Goal: Task Accomplishment & Management: Use online tool/utility

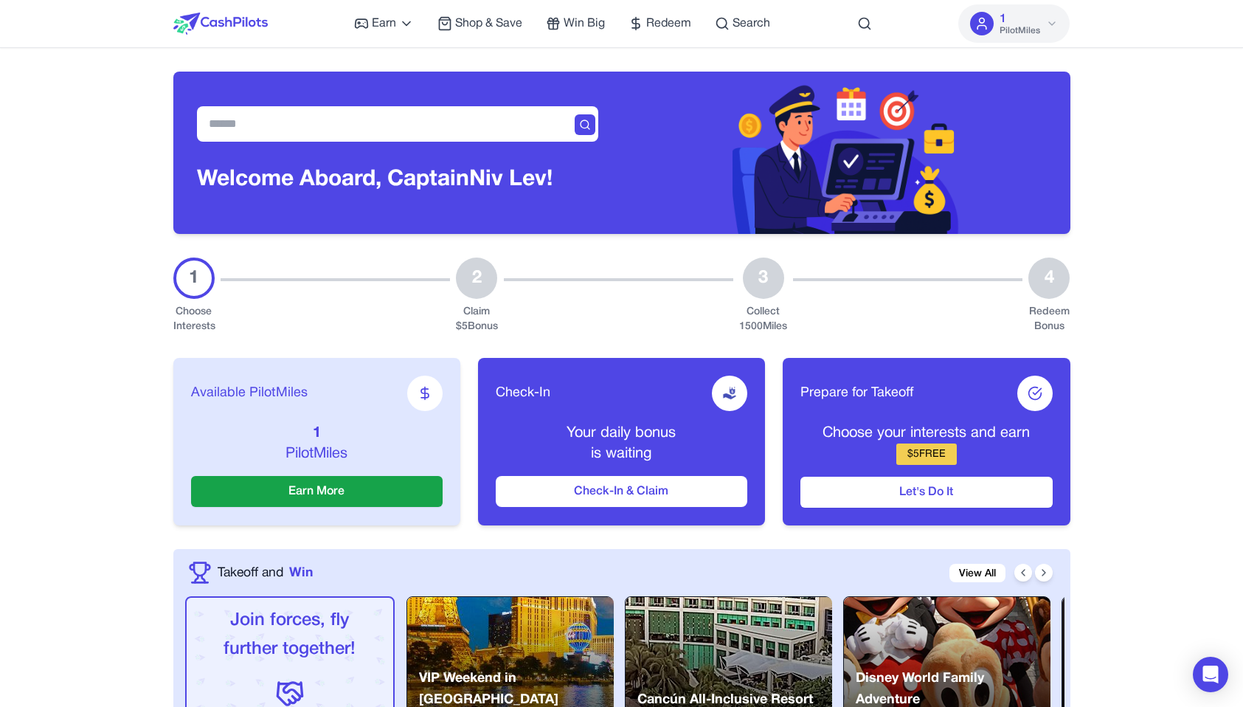
click at [850, 86] on img at bounding box center [845, 153] width 227 height 162
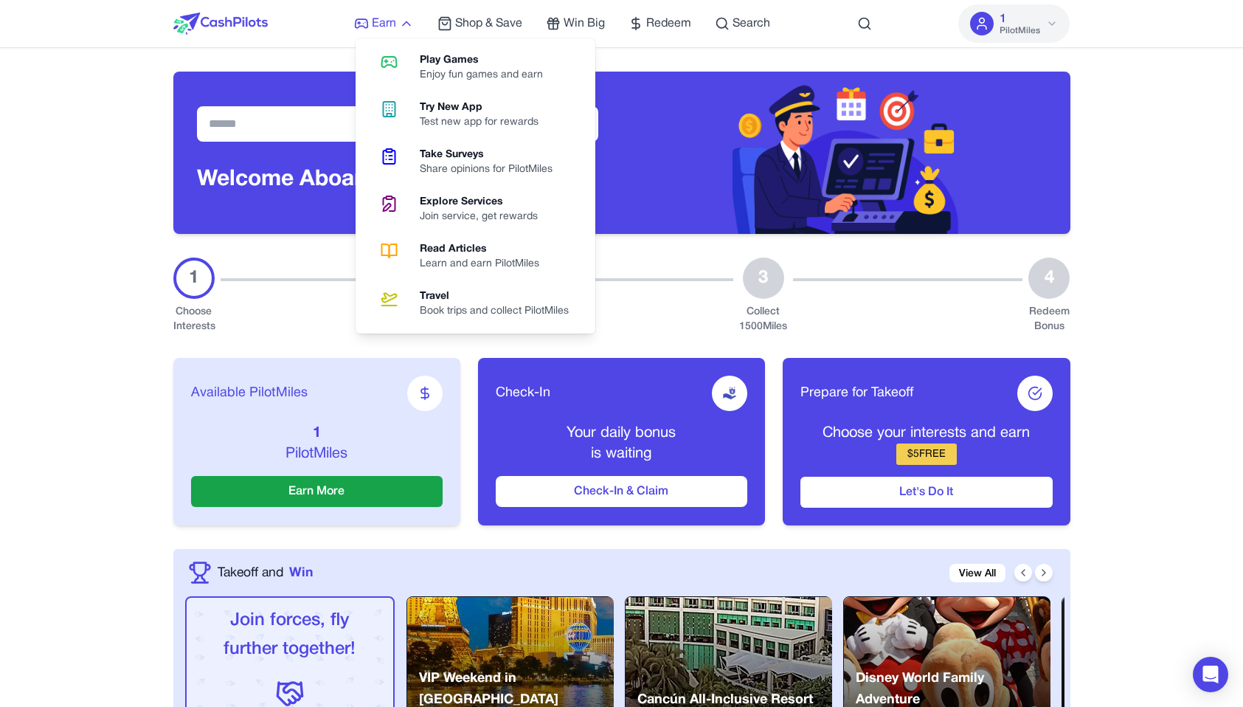
click at [385, 22] on span "Earn" at bounding box center [384, 24] width 24 height 18
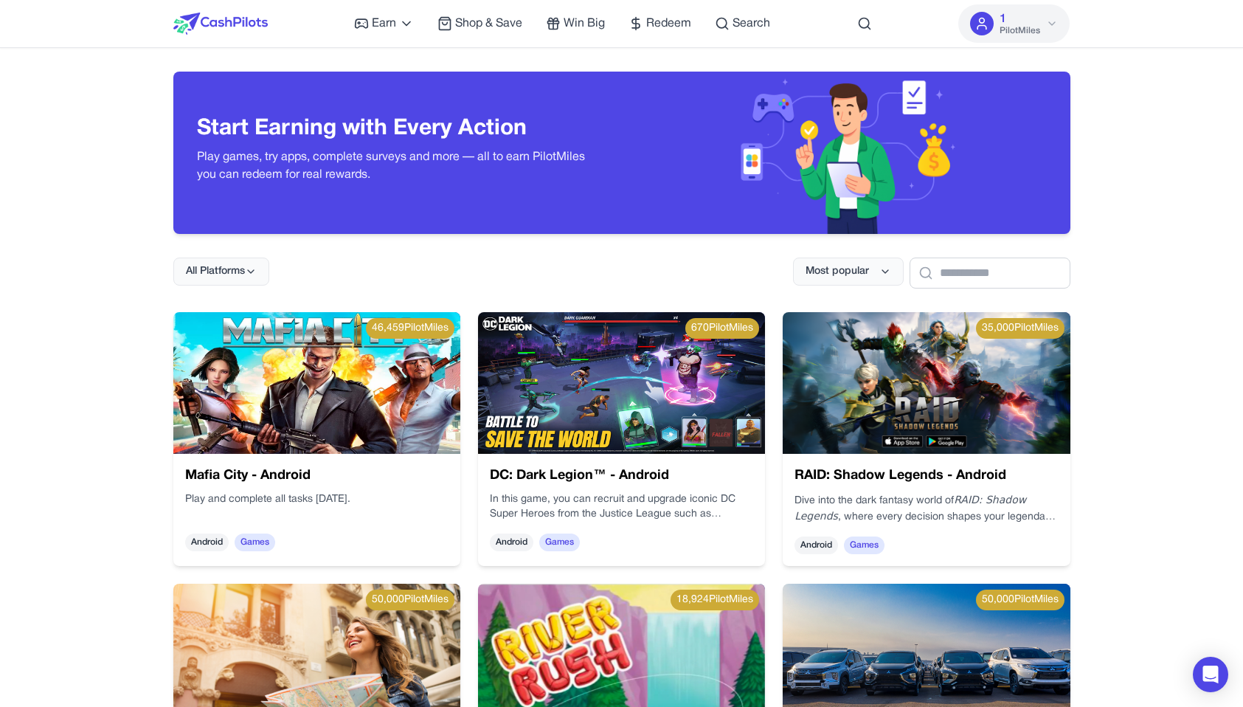
click at [331, 375] on img at bounding box center [316, 383] width 287 height 142
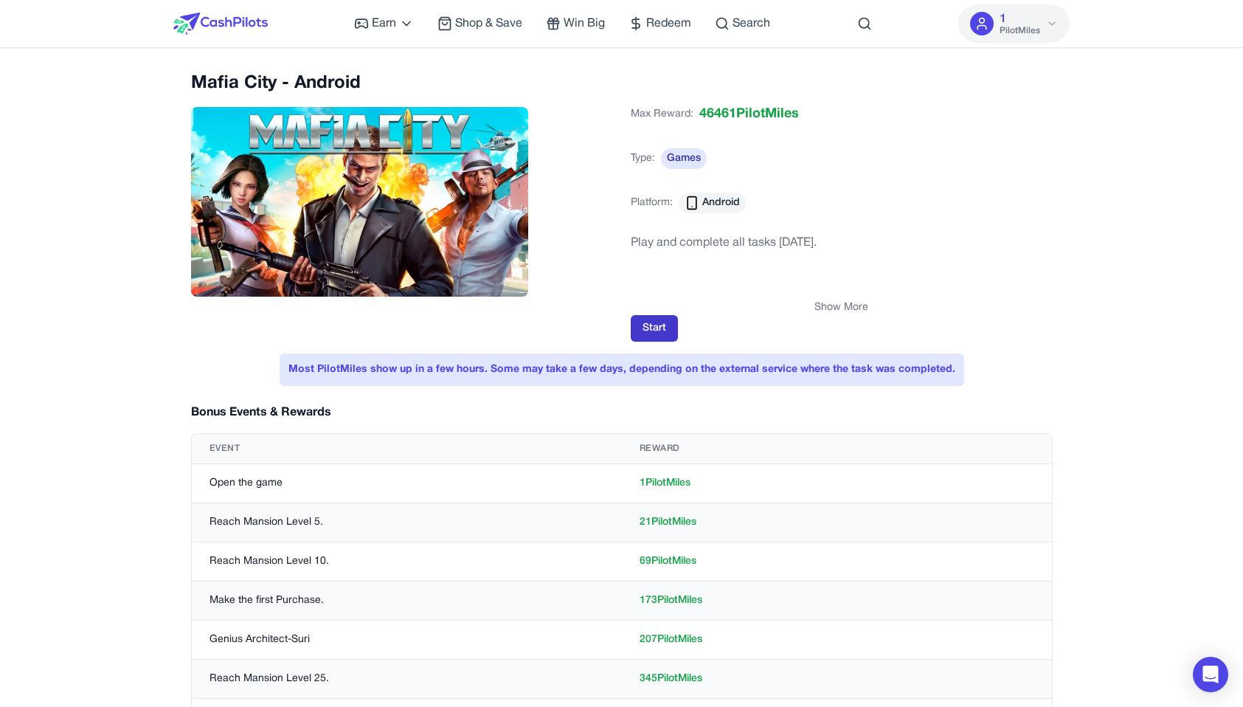
click at [645, 328] on button "Start" at bounding box center [654, 328] width 47 height 27
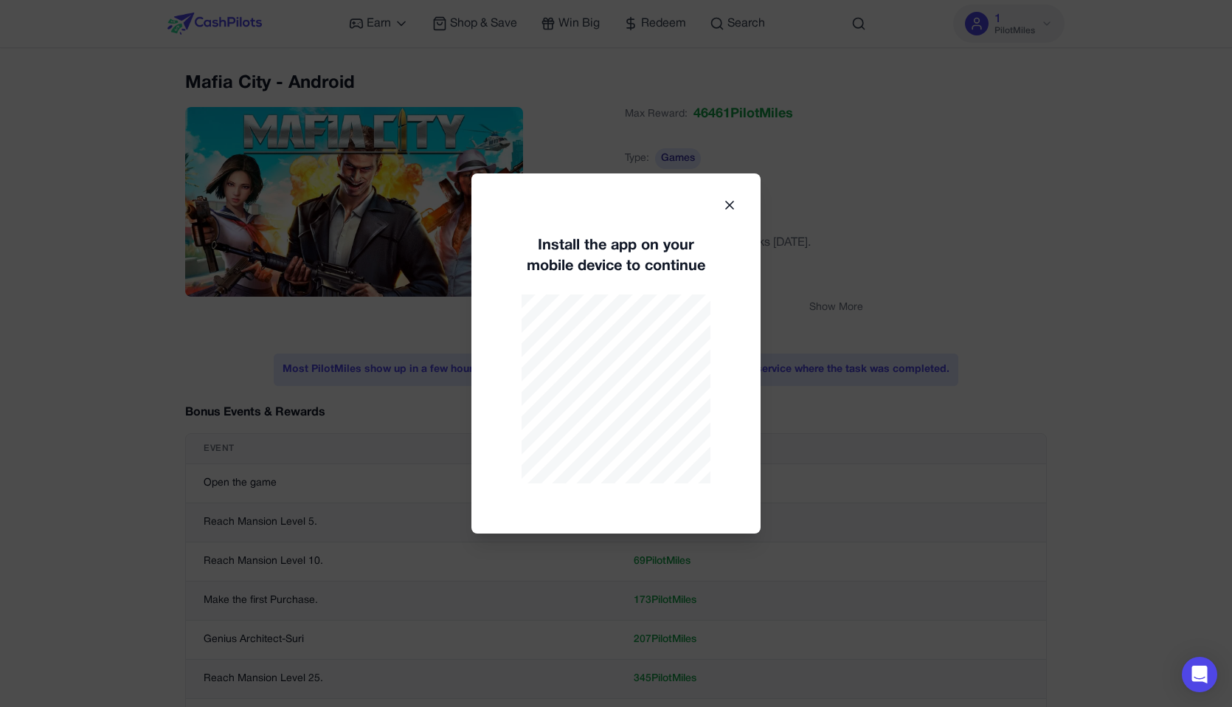
click at [944, 134] on div at bounding box center [616, 353] width 1232 height 707
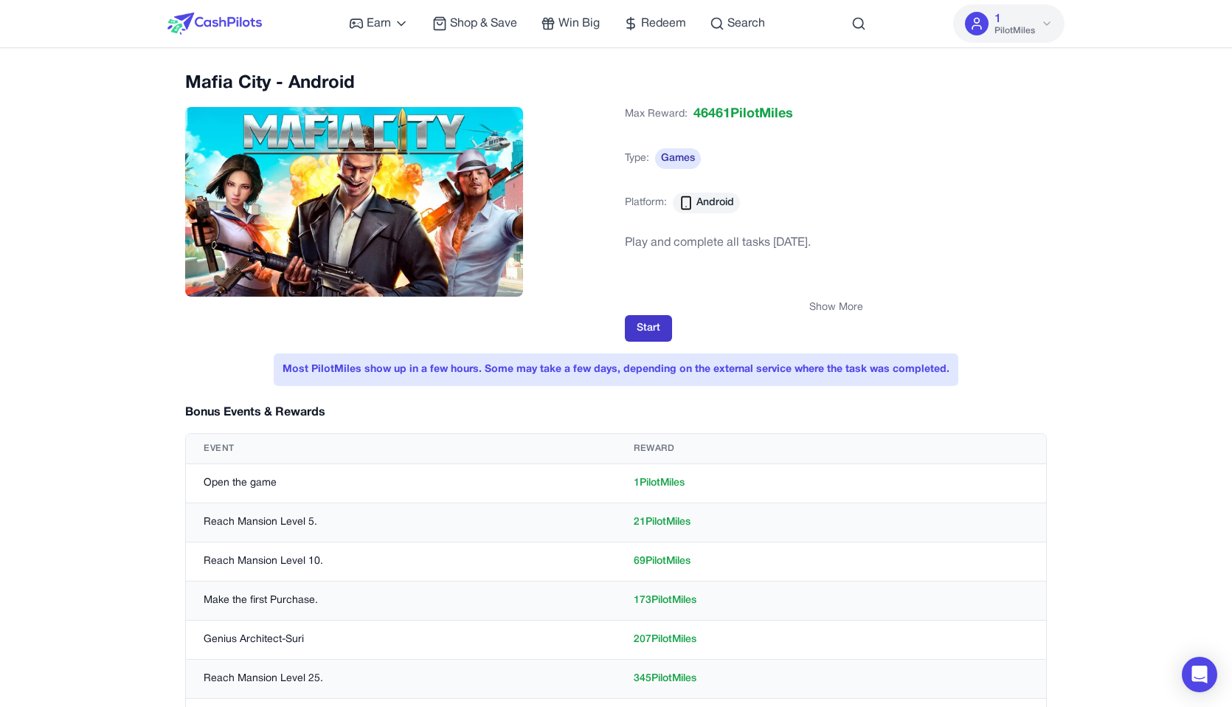
click at [649, 328] on button "Start" at bounding box center [648, 328] width 47 height 27
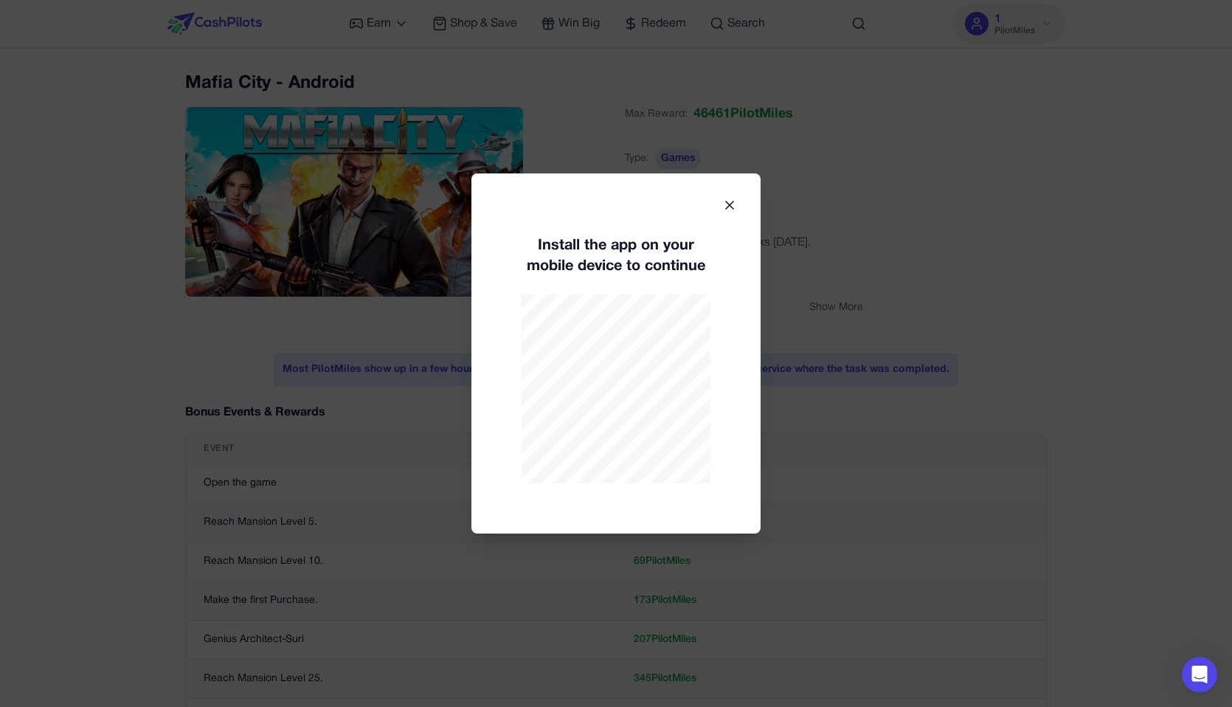
click at [1030, 320] on div at bounding box center [616, 353] width 1232 height 707
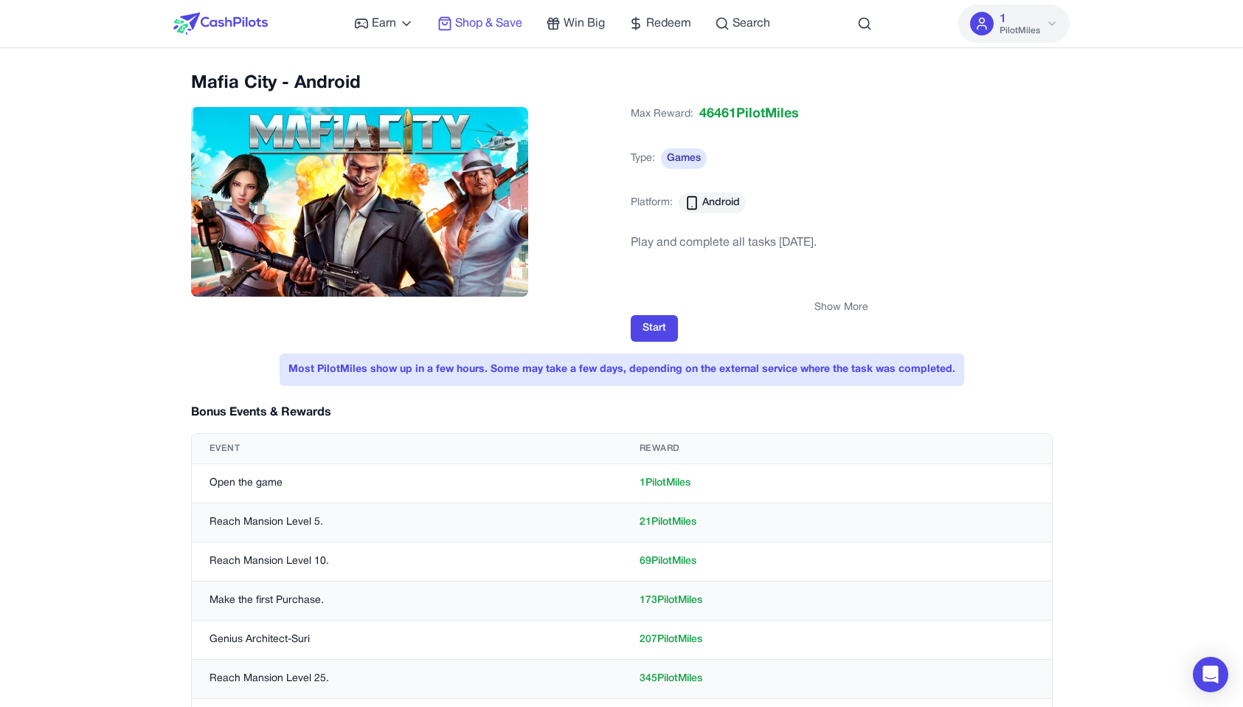
click at [513, 20] on span "Shop & Save" at bounding box center [488, 24] width 67 height 18
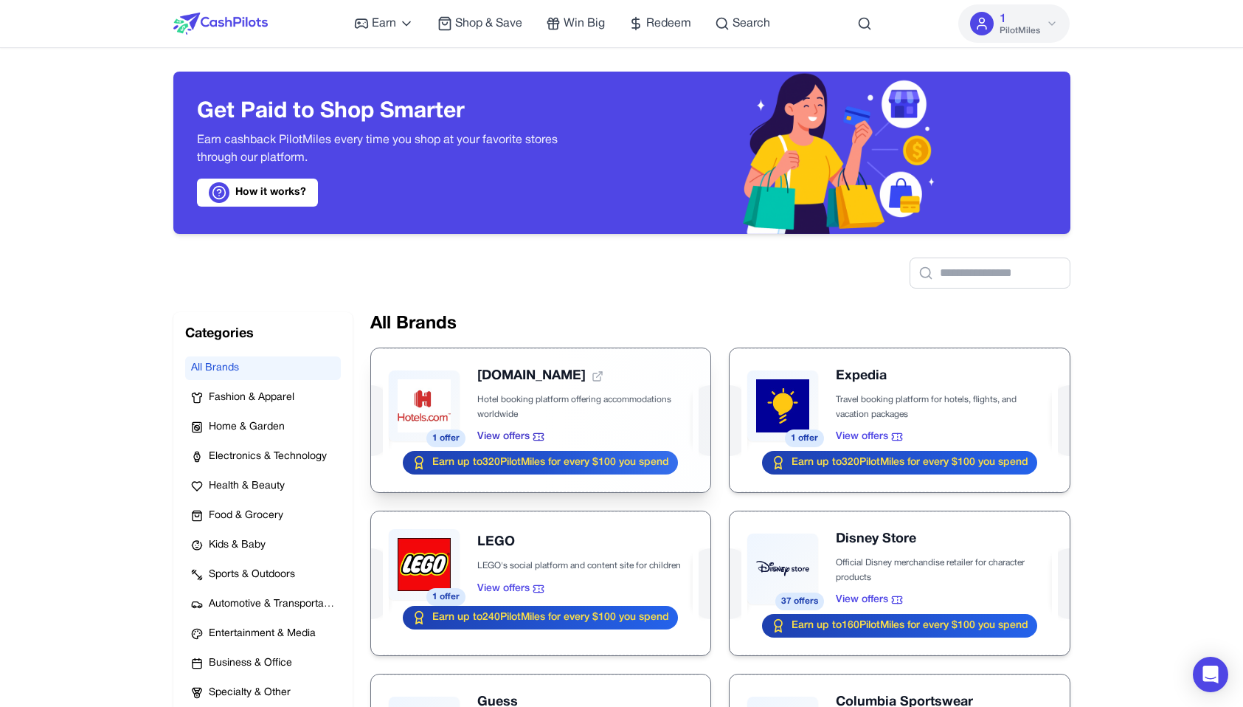
click at [499, 395] on div at bounding box center [540, 420] width 339 height 144
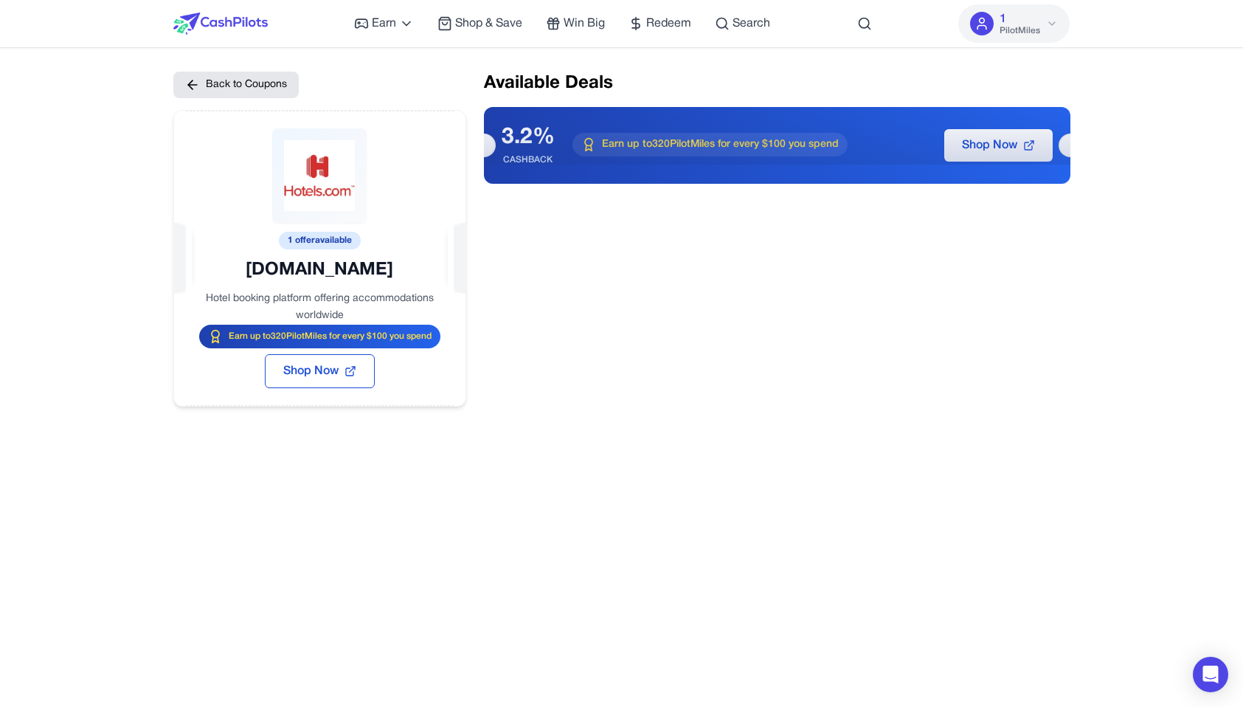
click at [254, 30] on img at bounding box center [220, 24] width 94 height 22
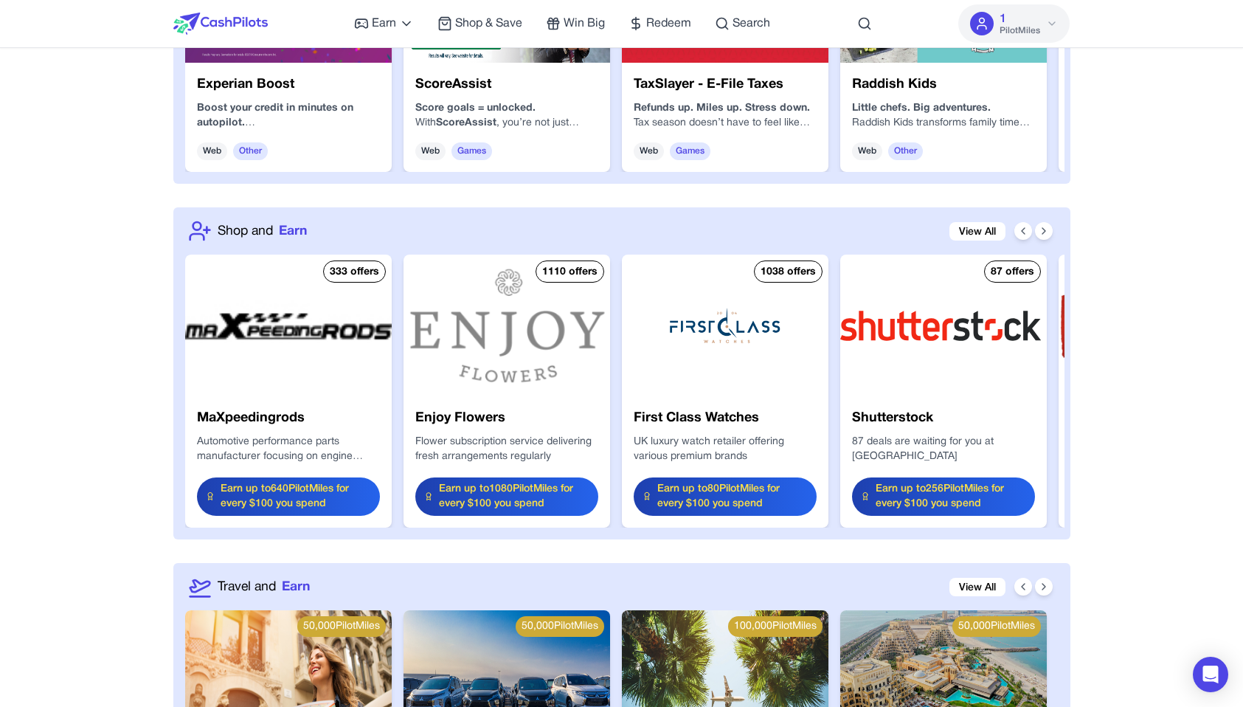
click at [966, 324] on img at bounding box center [943, 325] width 207 height 142
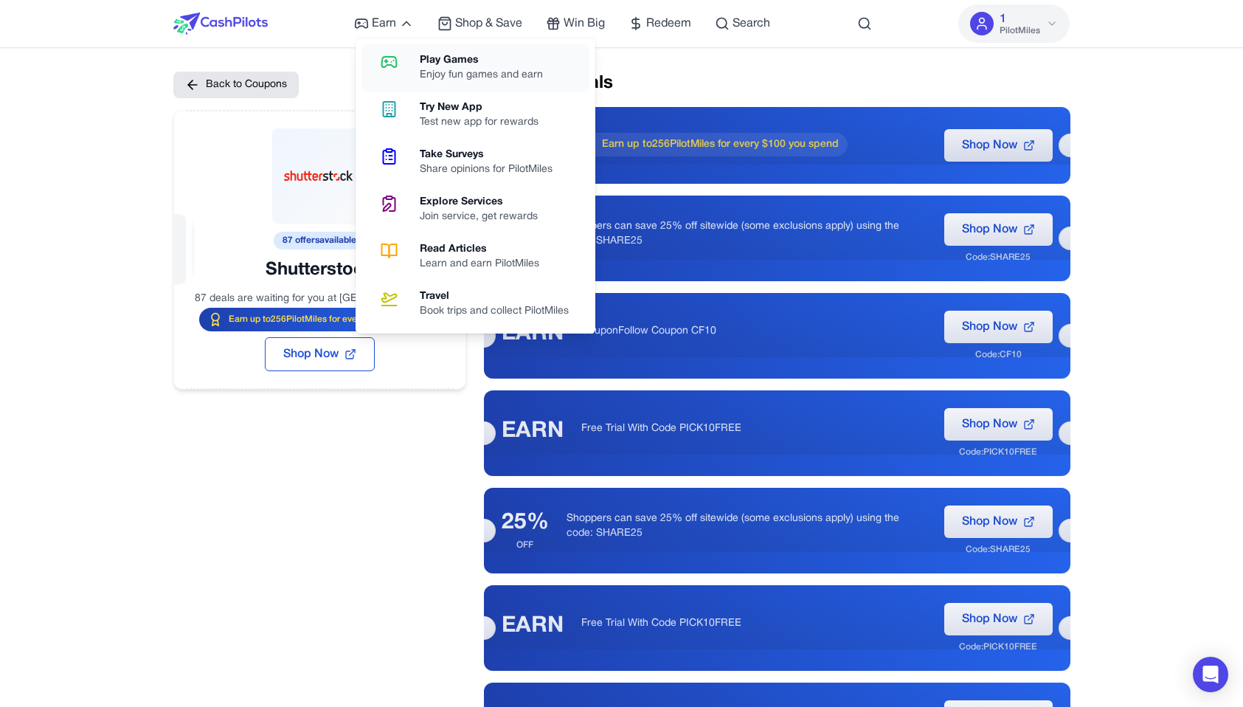
click at [420, 68] on div "Enjoy fun games and earn" at bounding box center [487, 75] width 135 height 15
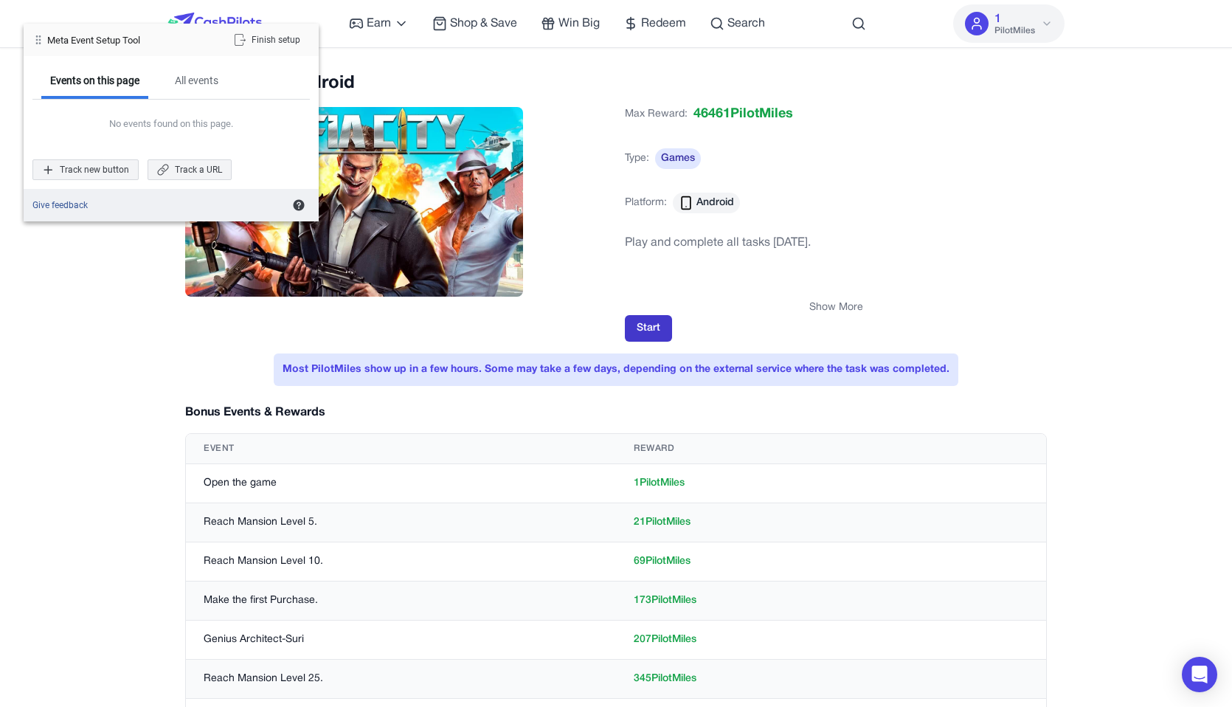
click at [654, 333] on button "Start" at bounding box center [648, 328] width 47 height 27
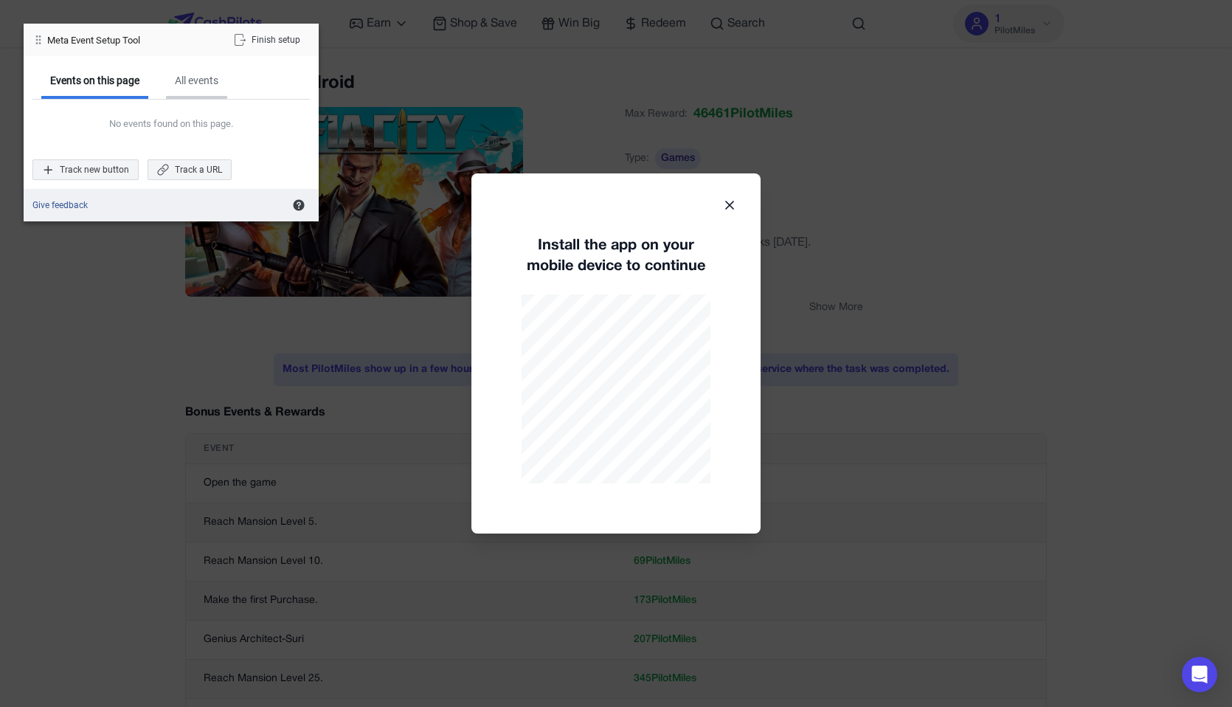
click at [196, 86] on div "All events" at bounding box center [197, 80] width 44 height 13
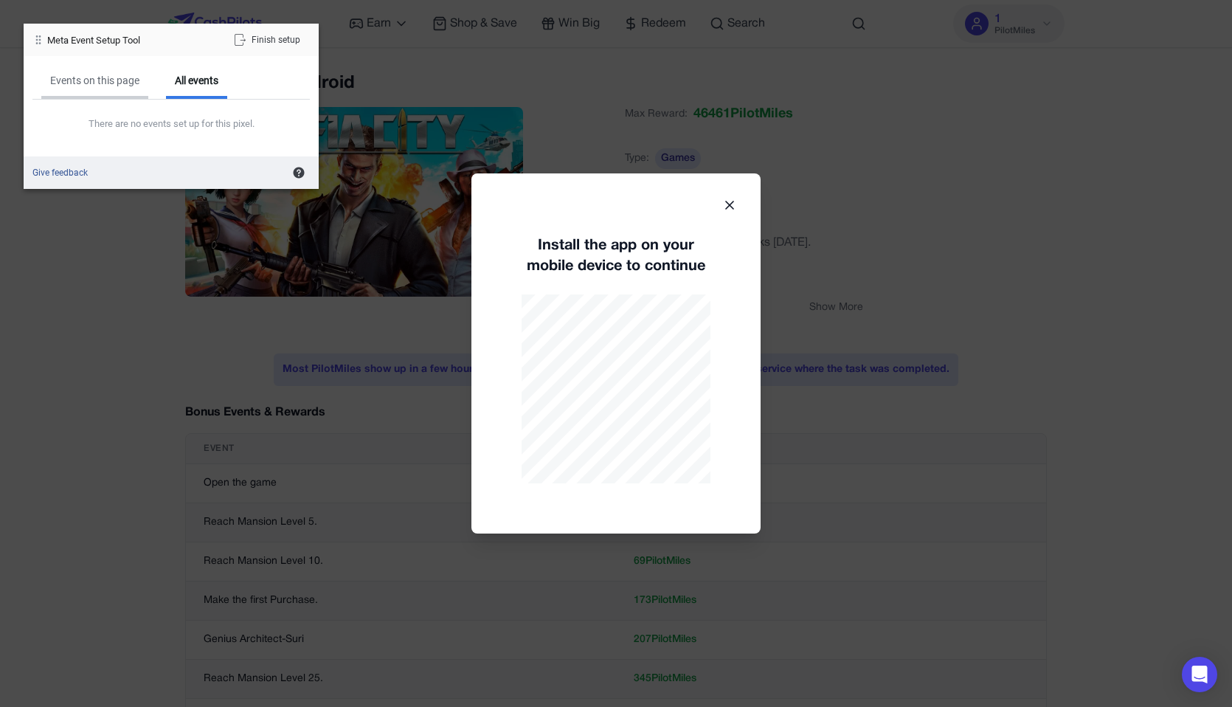
click at [133, 78] on div "Events on this page" at bounding box center [94, 80] width 89 height 13
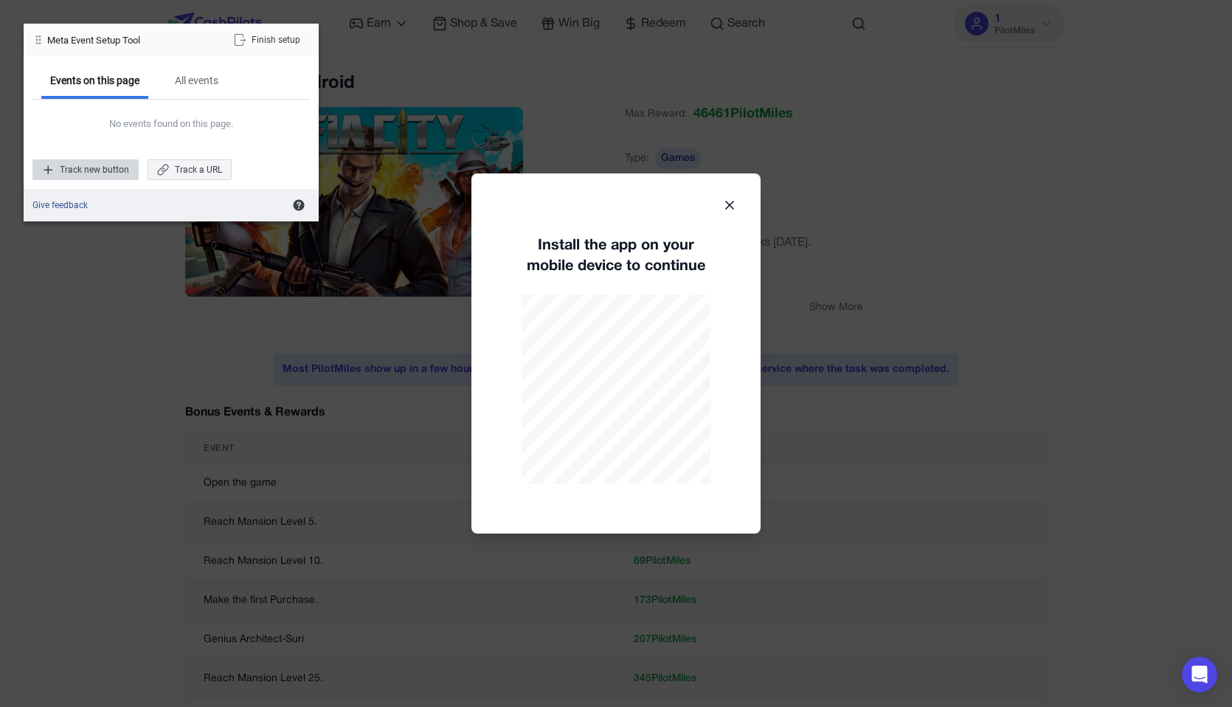
click at [117, 170] on div "Track new button" at bounding box center [85, 169] width 106 height 21
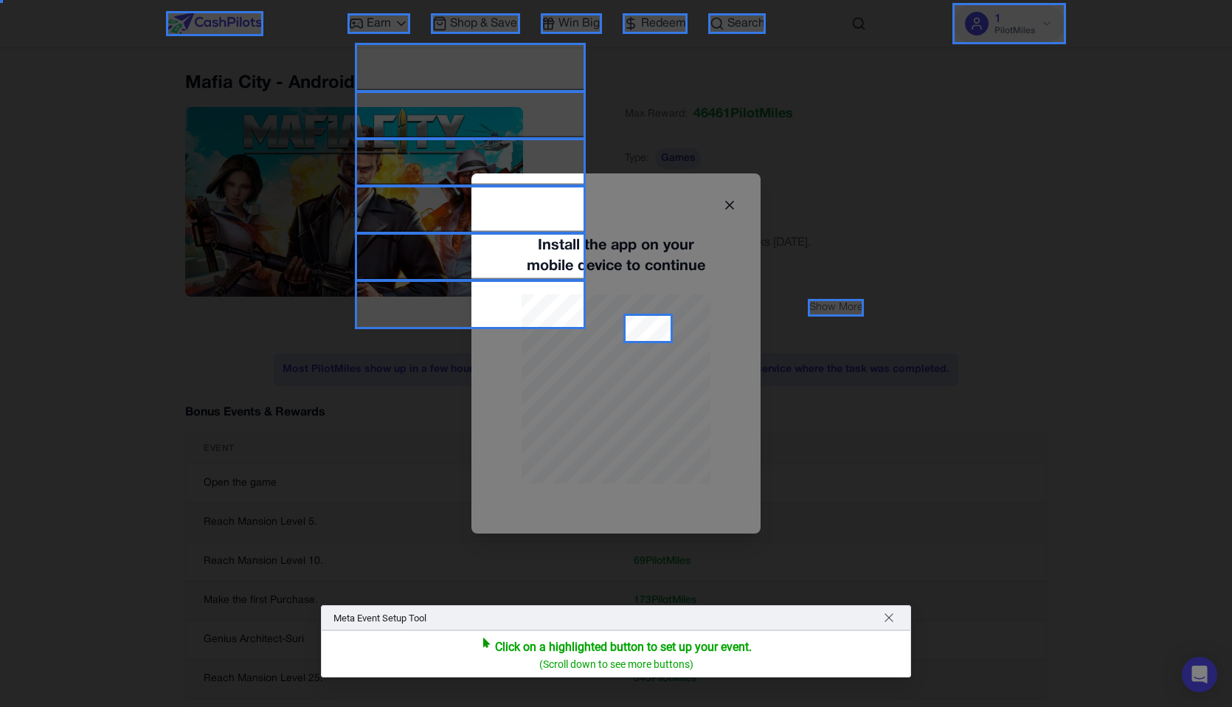
click at [729, 208] on div at bounding box center [616, 353] width 1232 height 707
click at [893, 615] on span "Return to navigating site" at bounding box center [889, 618] width 12 height 12
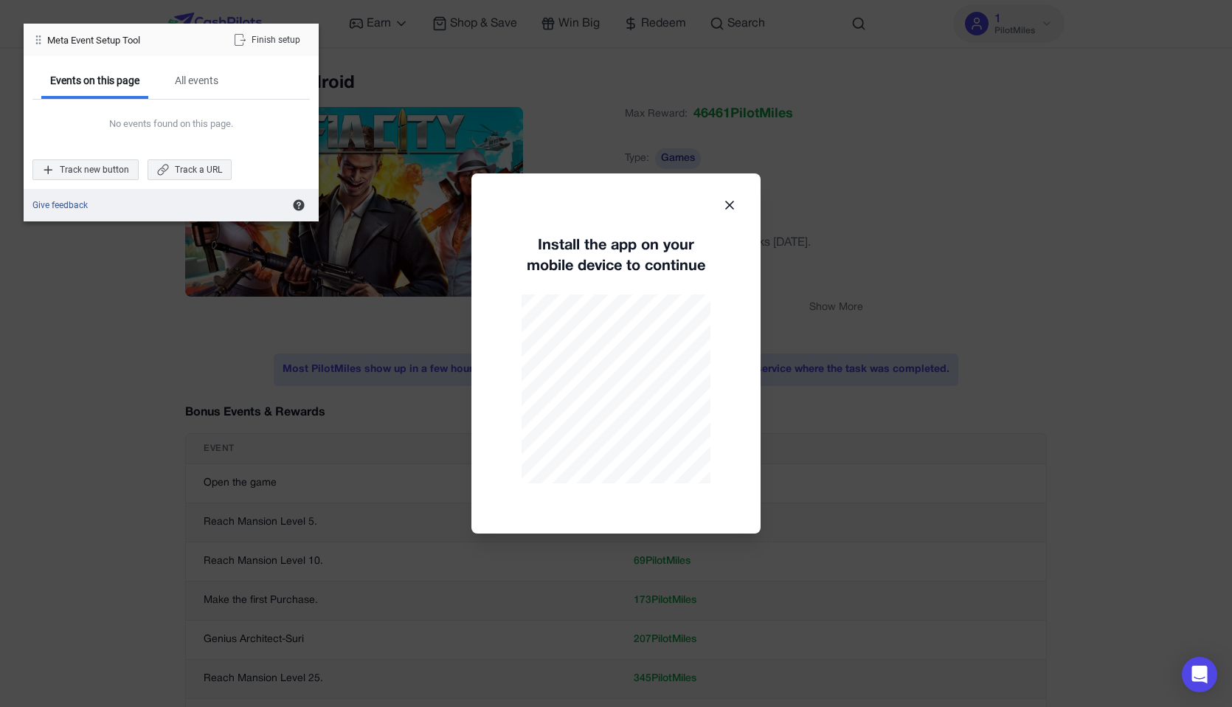
click at [735, 209] on icon at bounding box center [729, 205] width 15 height 15
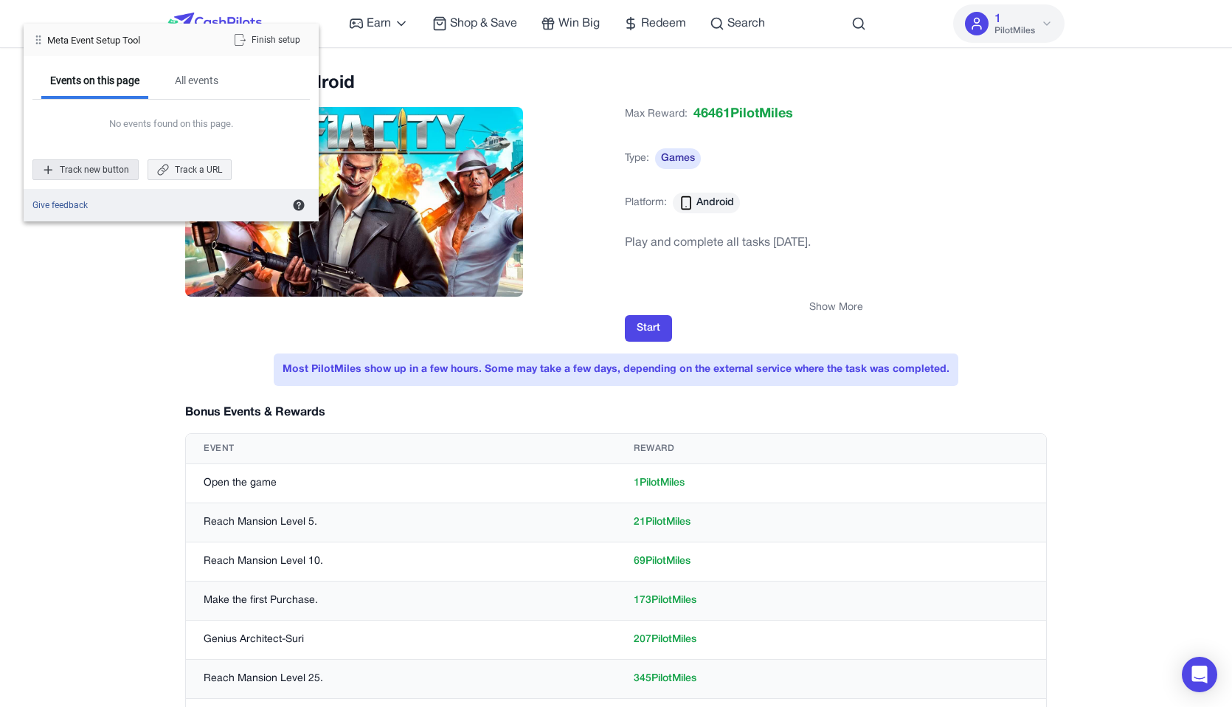
click at [121, 173] on div "Track new button" at bounding box center [85, 169] width 106 height 21
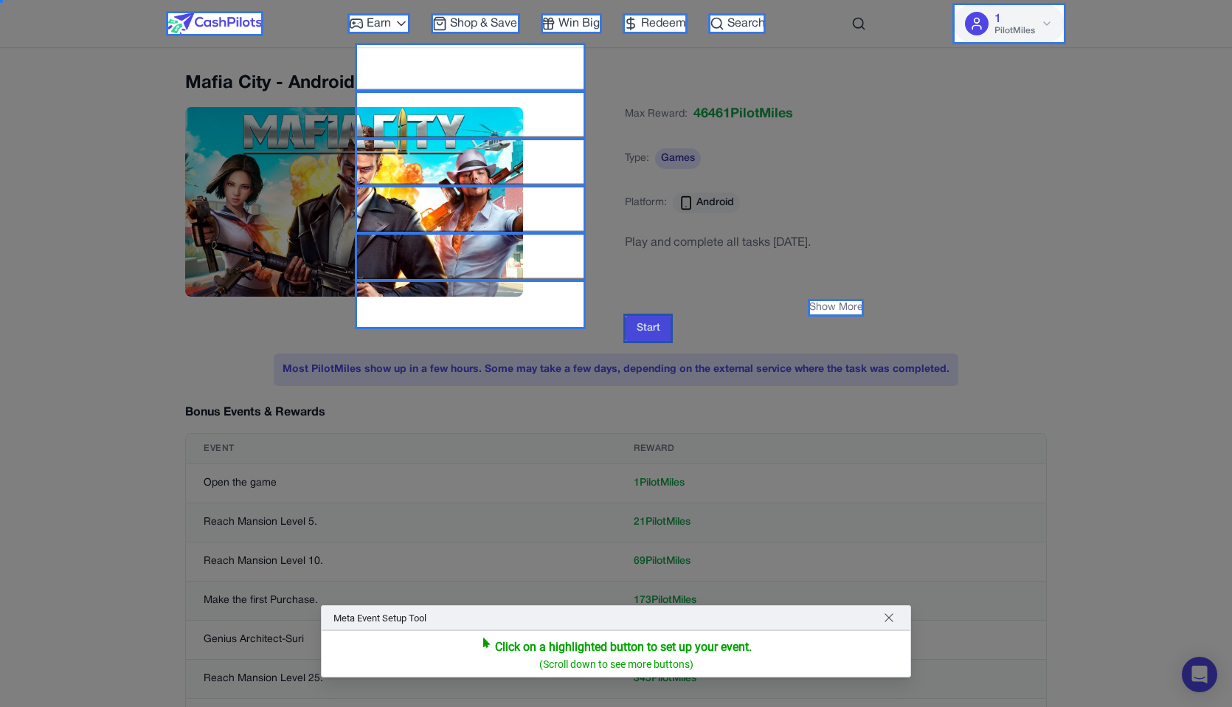
click at [662, 330] on div at bounding box center [647, 328] width 49 height 30
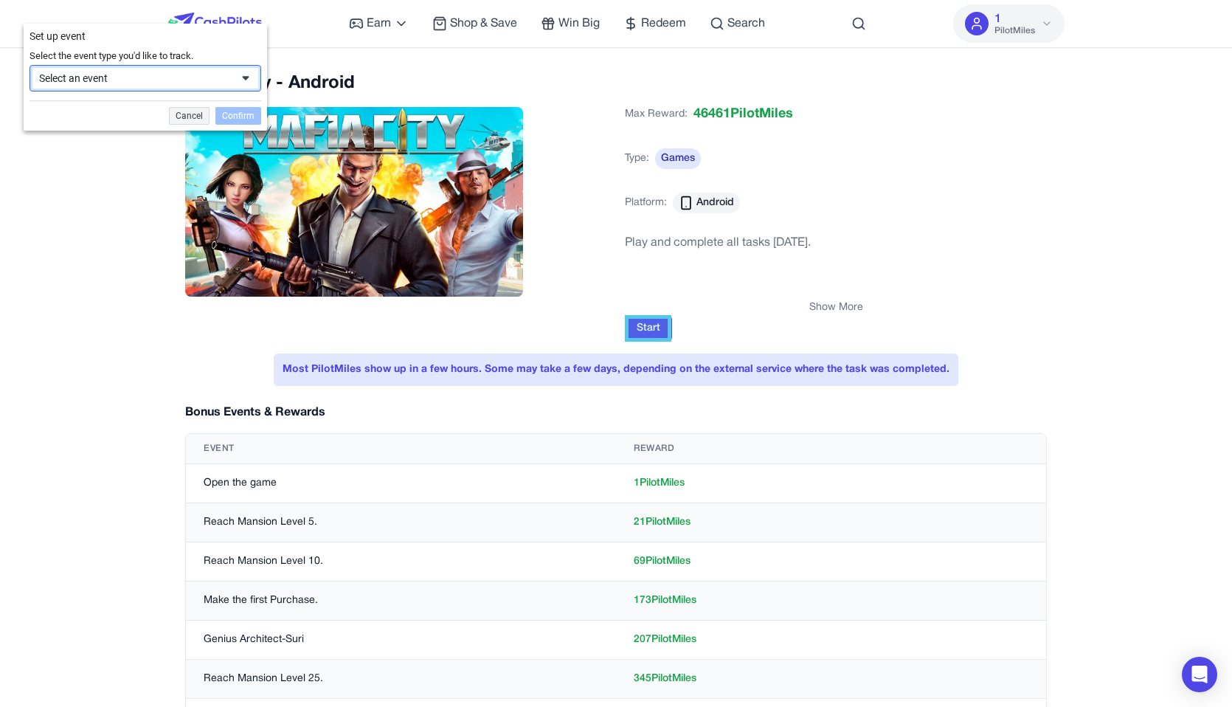
click at [160, 83] on div "Select an event" at bounding box center [135, 78] width 192 height 13
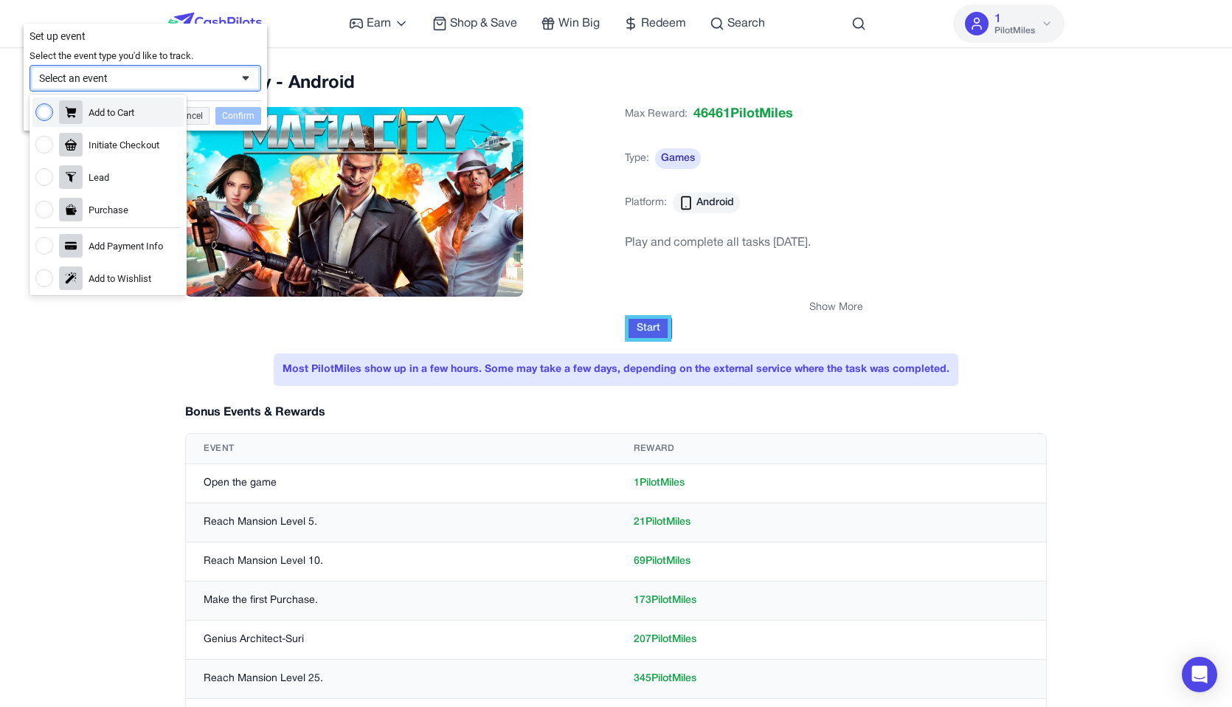
click at [184, 50] on span "Select the event type you'd like to track." at bounding box center [112, 55] width 164 height 12
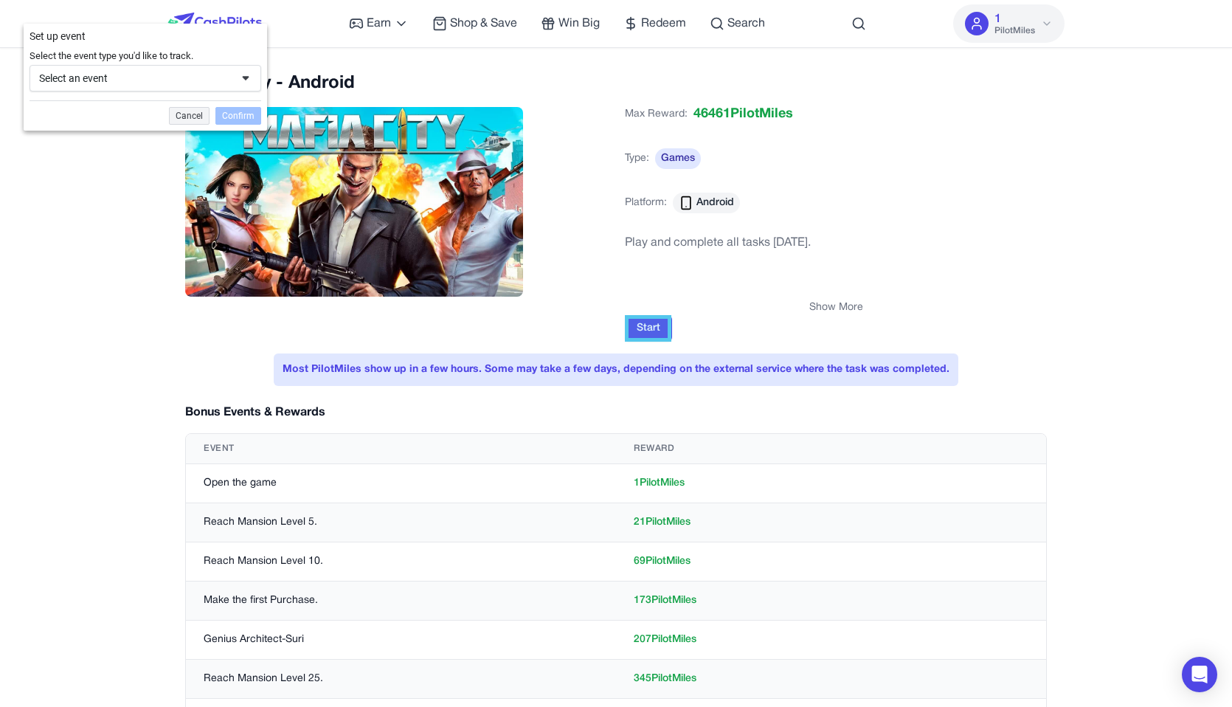
click at [179, 79] on div "Select an event" at bounding box center [135, 78] width 192 height 13
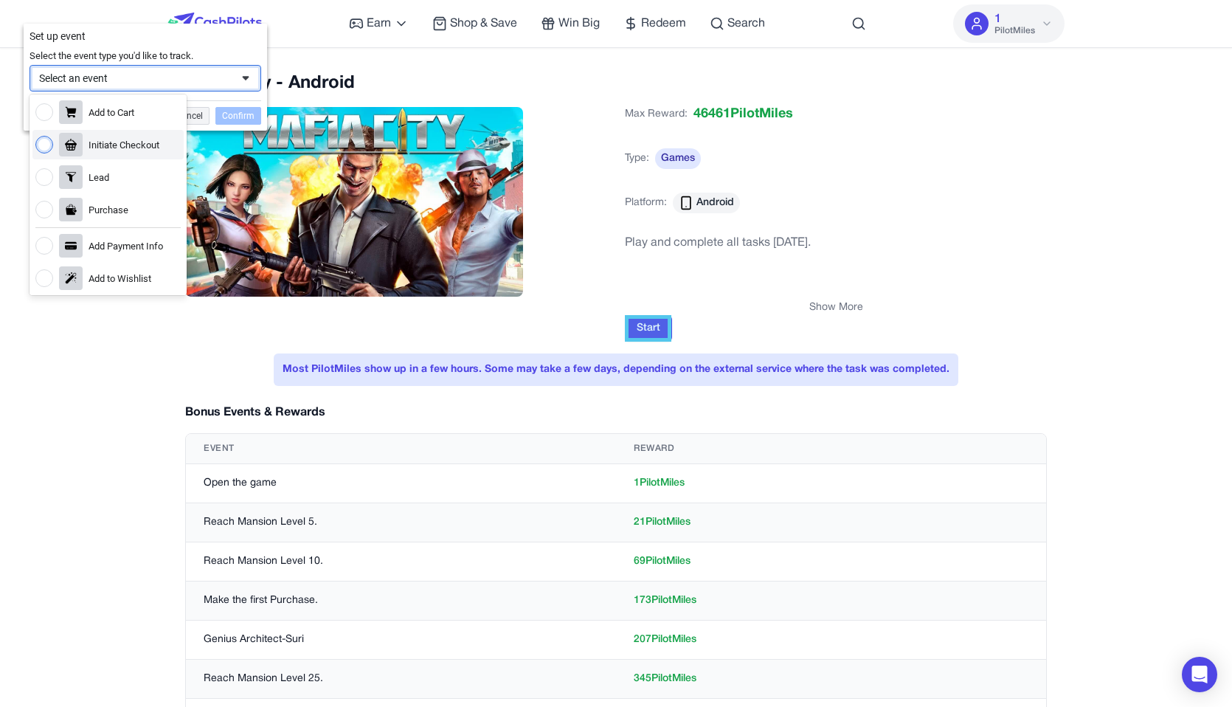
click at [237, 114] on div "Confirm" at bounding box center [238, 116] width 46 height 18
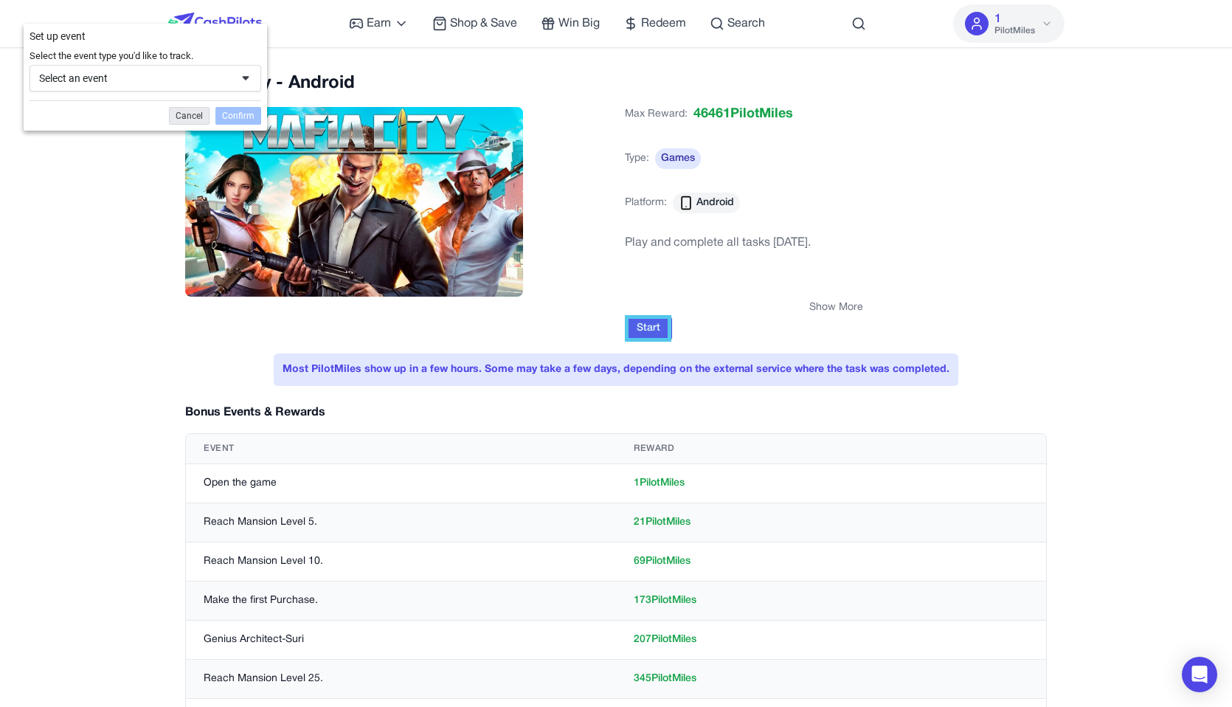
click at [193, 113] on div "Cancel" at bounding box center [189, 116] width 41 height 18
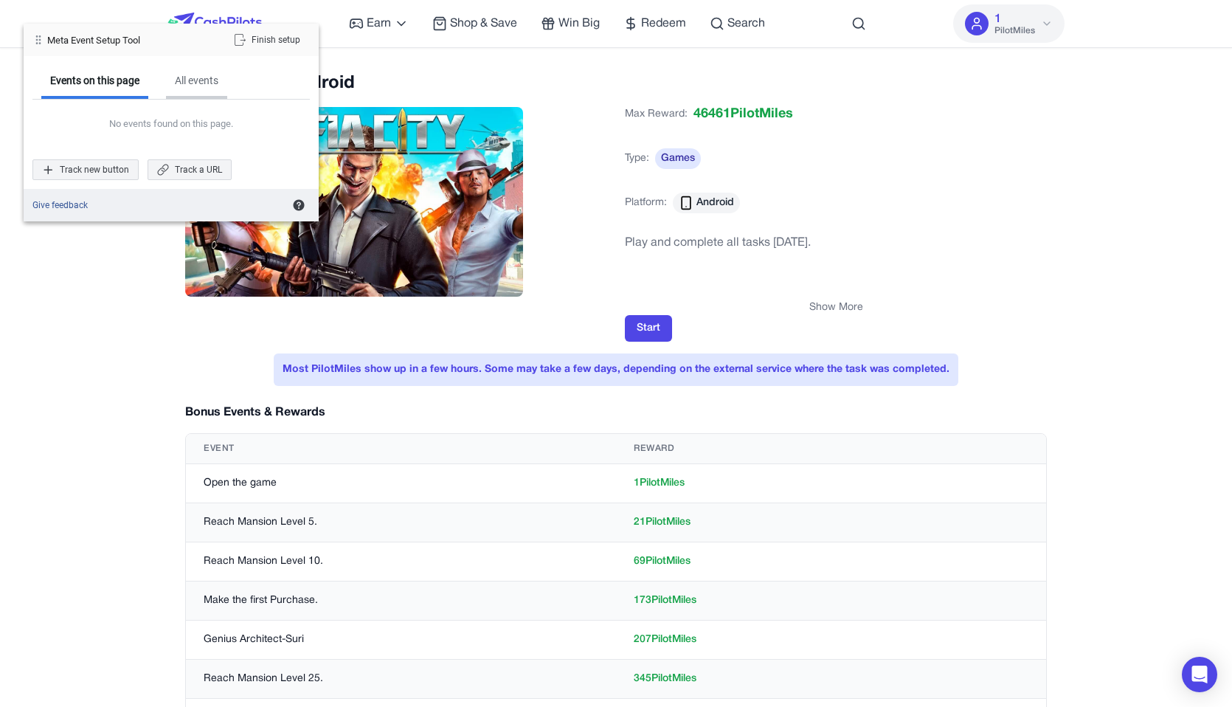
click at [207, 68] on div "All events" at bounding box center [196, 82] width 61 height 34
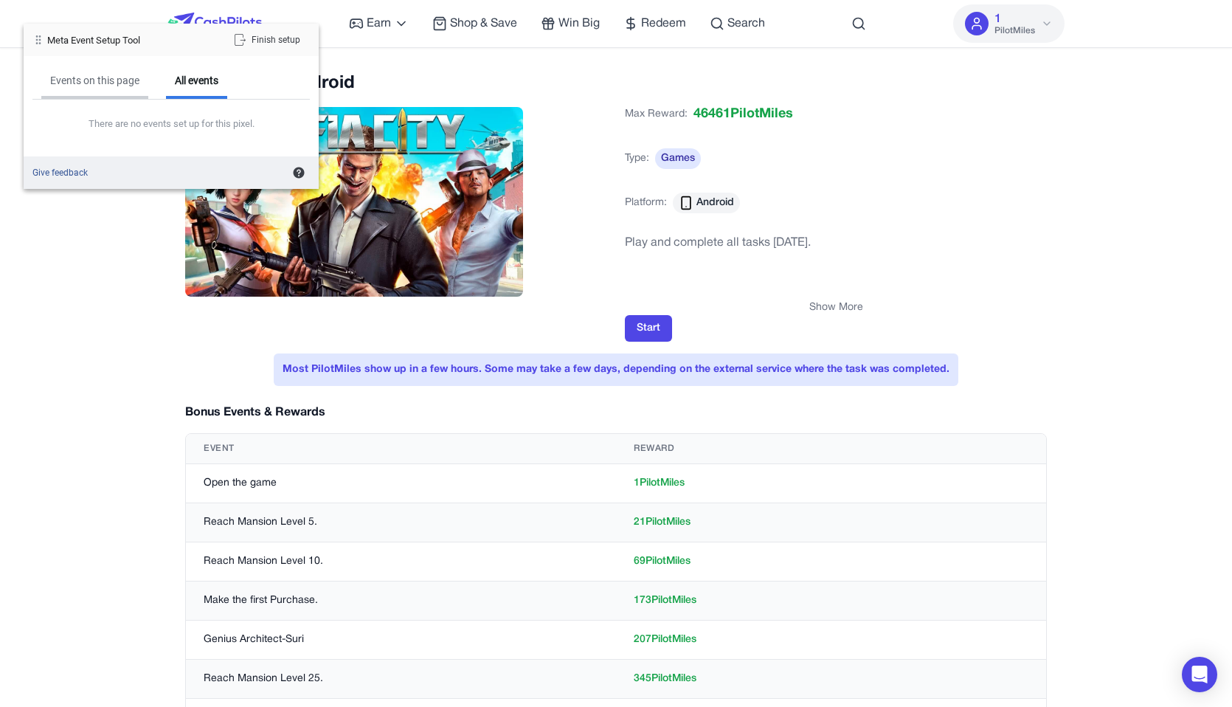
click at [98, 77] on div "Events on this page" at bounding box center [94, 80] width 89 height 13
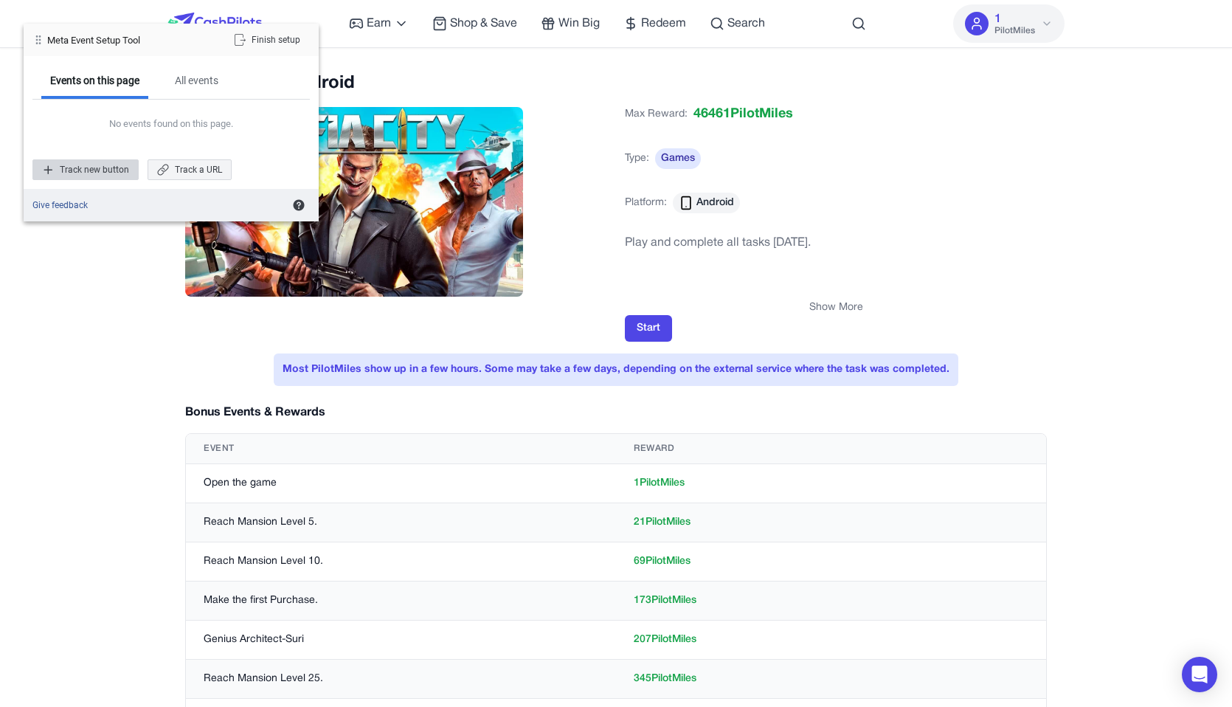
click at [82, 176] on div "Track new button" at bounding box center [85, 169] width 106 height 21
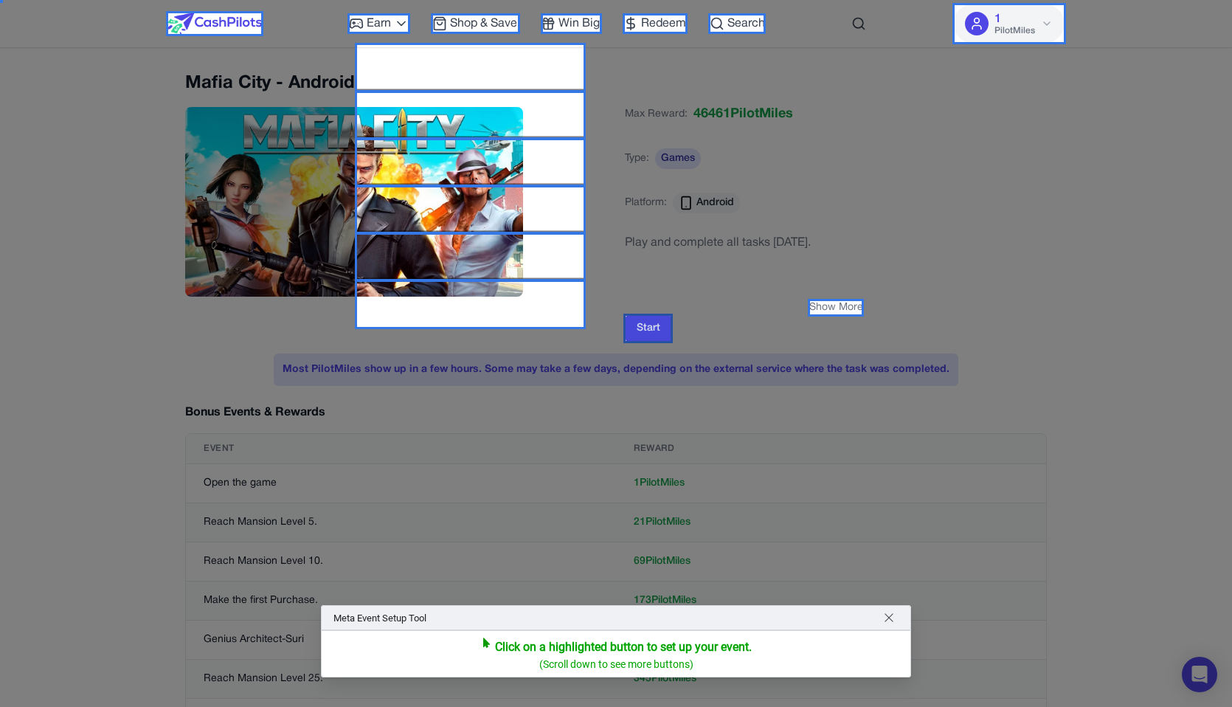
click at [658, 325] on div at bounding box center [647, 328] width 49 height 30
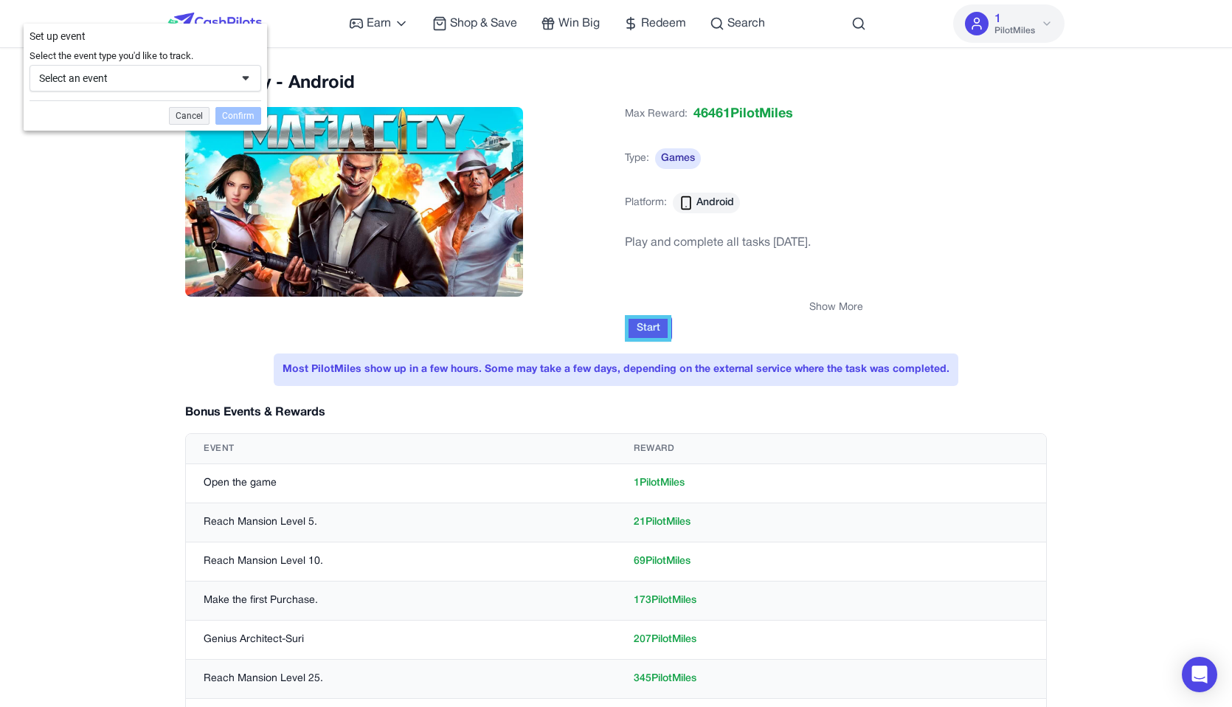
click at [235, 75] on div "Select an event" at bounding box center [146, 78] width 232 height 27
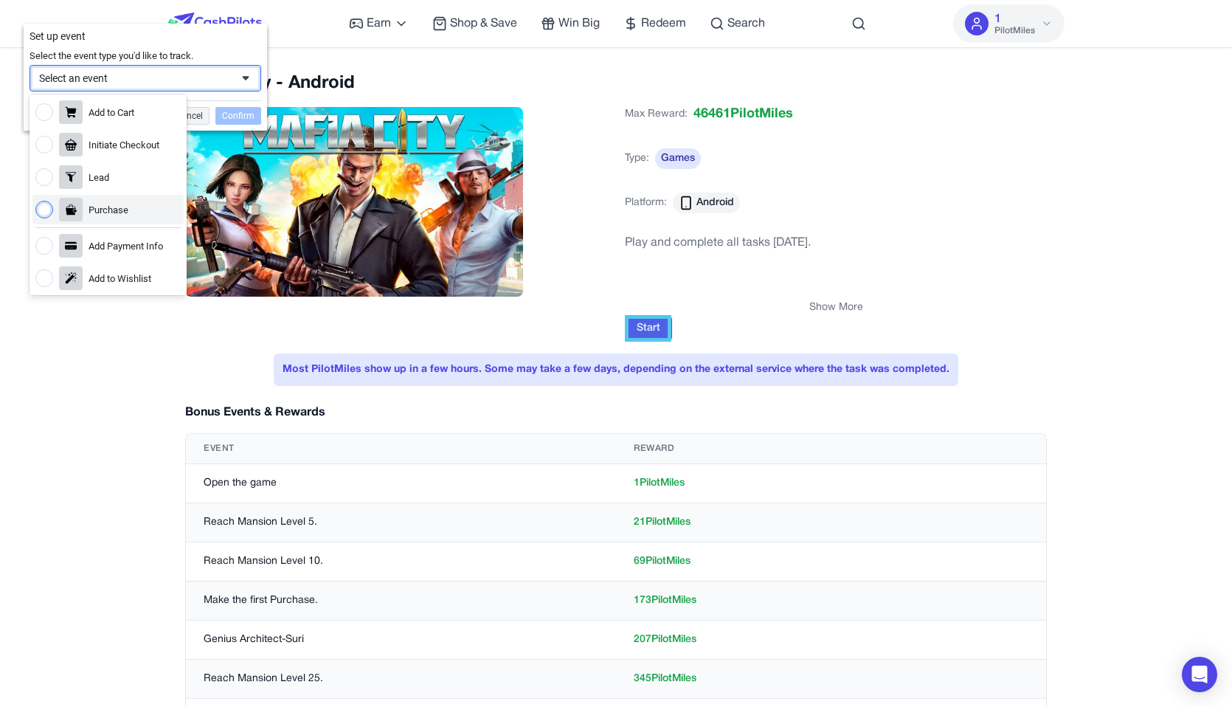
click at [156, 199] on div "Purchase" at bounding box center [107, 210] width 151 height 30
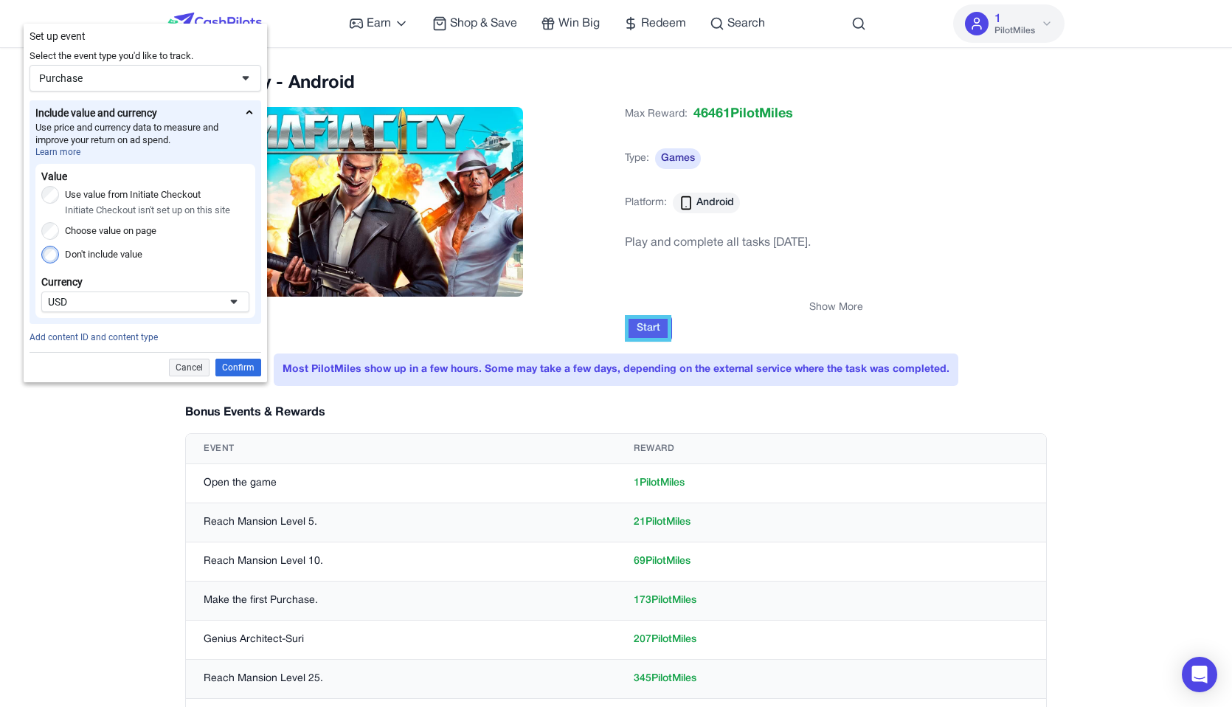
click at [127, 258] on label "Don't include value" at bounding box center [103, 255] width 77 height 18
click at [141, 312] on div "USD" at bounding box center [145, 301] width 208 height 21
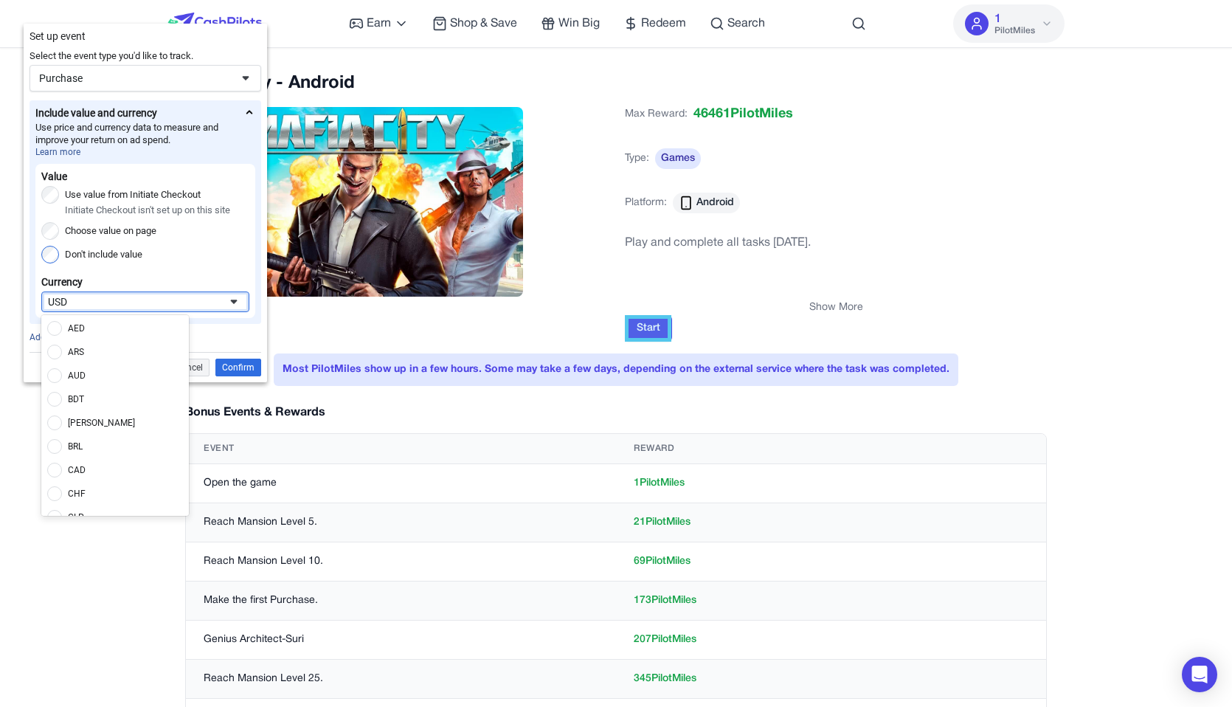
scroll to position [1101, 0]
click at [141, 310] on div "USD" at bounding box center [145, 301] width 208 height 21
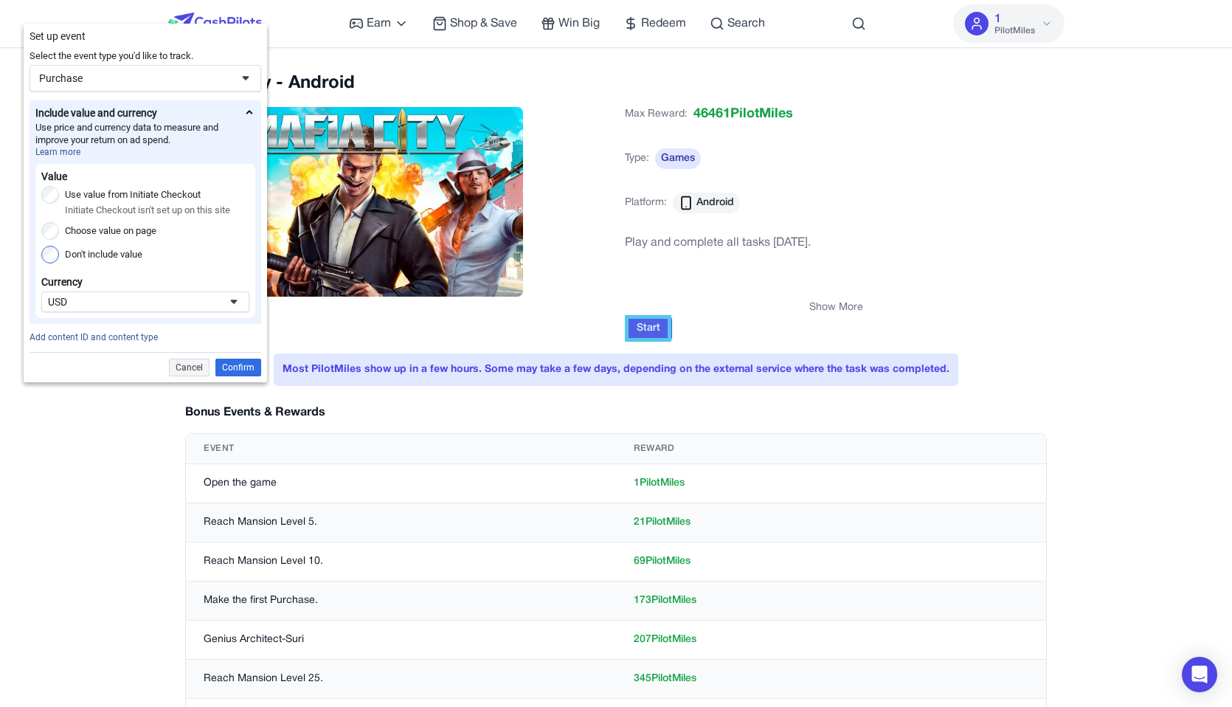
click at [213, 94] on div "Select the event type you'd like to track. Purchase Add to Cart Initiate Checko…" at bounding box center [145, 215] width 243 height 333
click at [213, 89] on div "Purchase" at bounding box center [146, 78] width 232 height 27
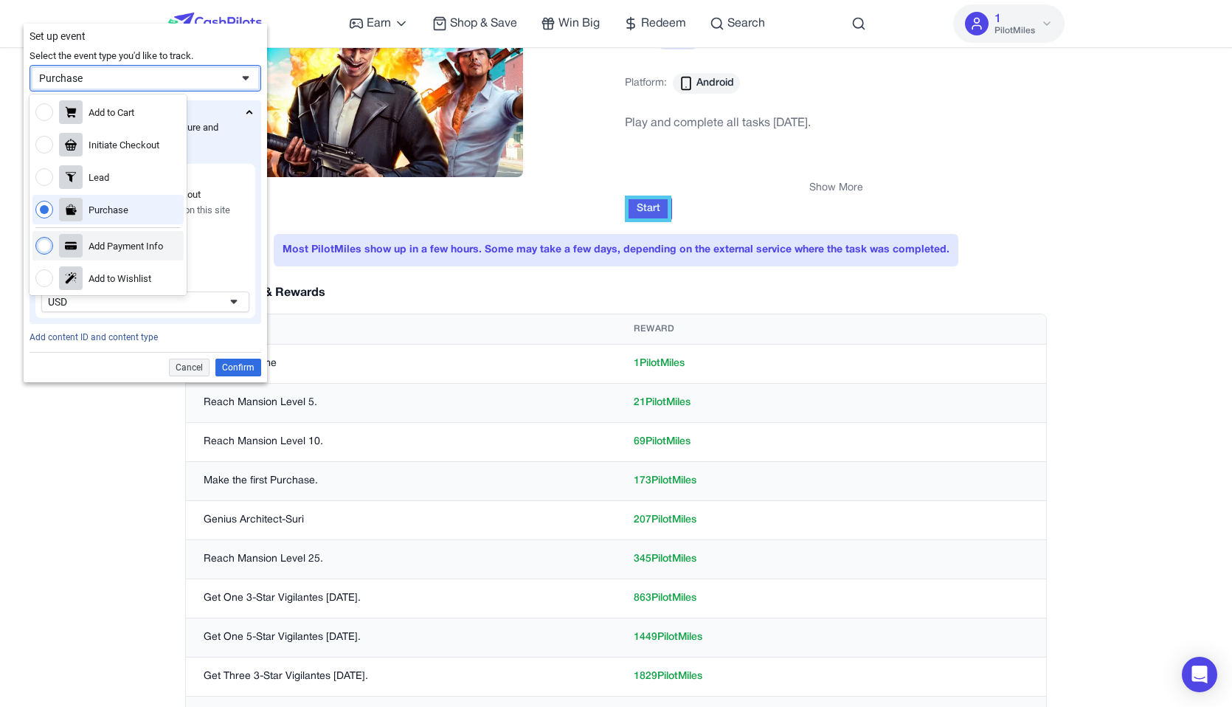
scroll to position [0, 0]
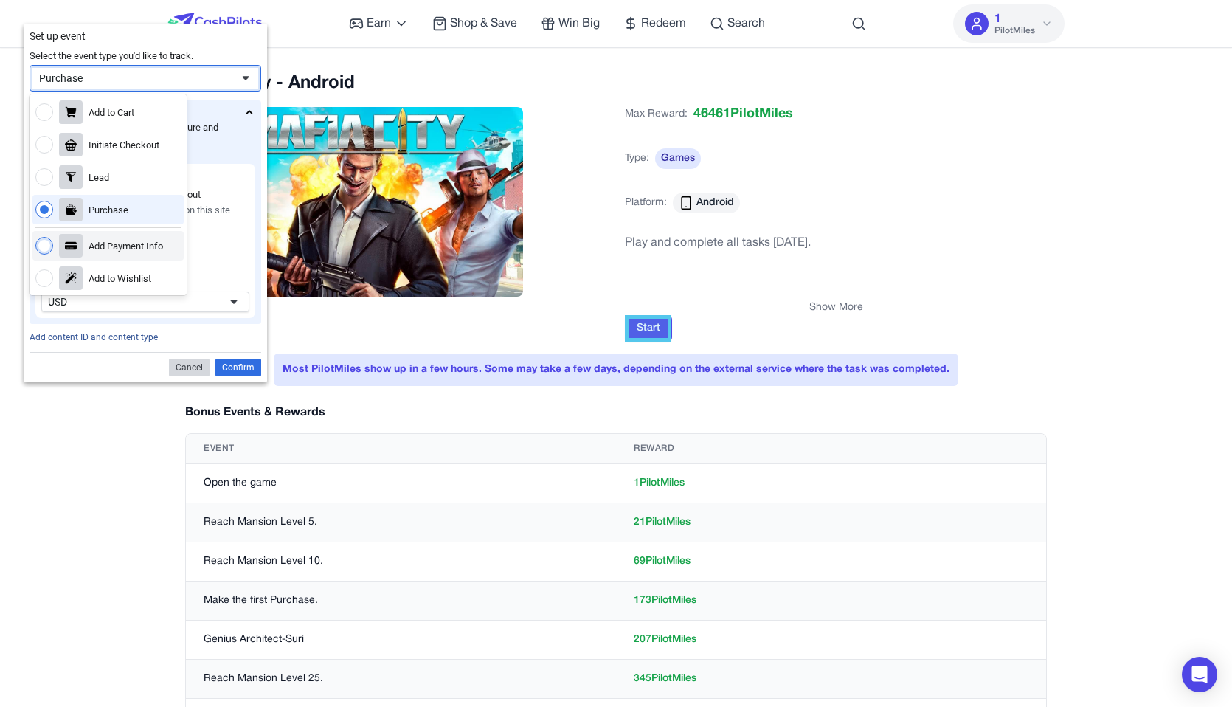
click at [184, 370] on div "Cancel" at bounding box center [189, 367] width 41 height 18
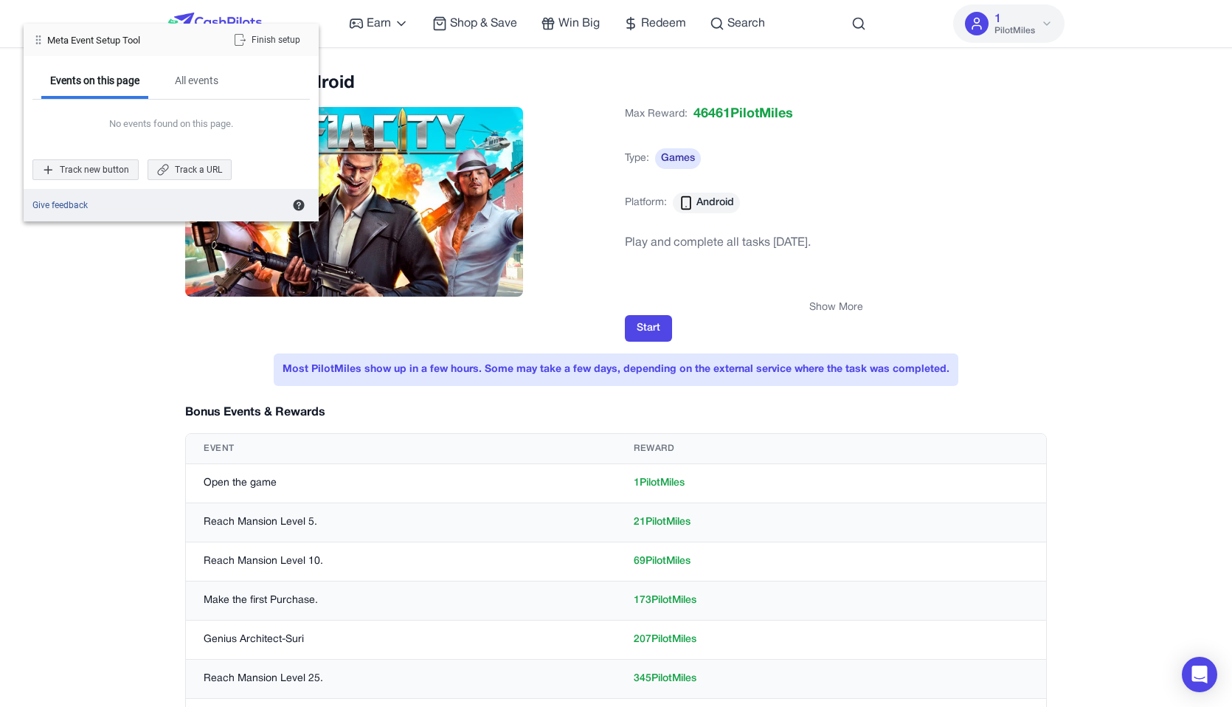
drag, startPoint x: 137, startPoint y: 41, endPoint x: 145, endPoint y: 52, distance: 13.7
click at [140, 46] on div "Meta Event Setup Tool" at bounding box center [93, 40] width 93 height 13
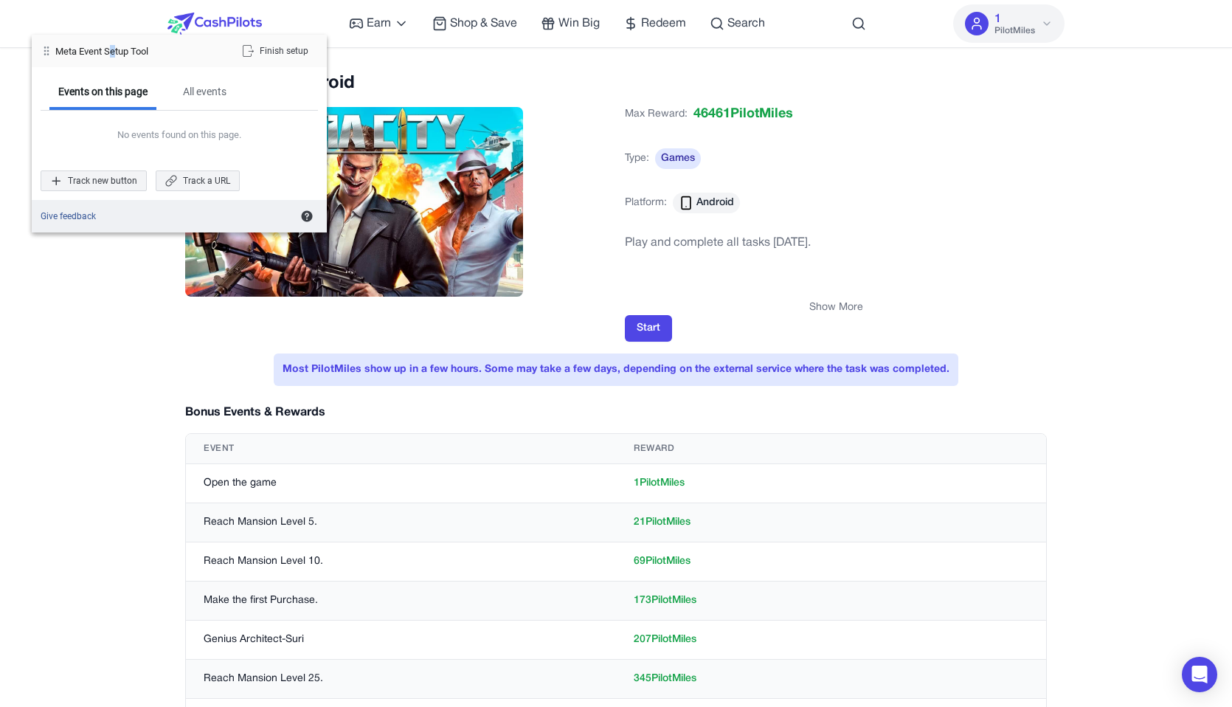
drag, startPoint x: 113, startPoint y: 52, endPoint x: 134, endPoint y: 54, distance: 20.8
click at [130, 53] on div "Meta Event Setup Tool" at bounding box center [101, 51] width 93 height 13
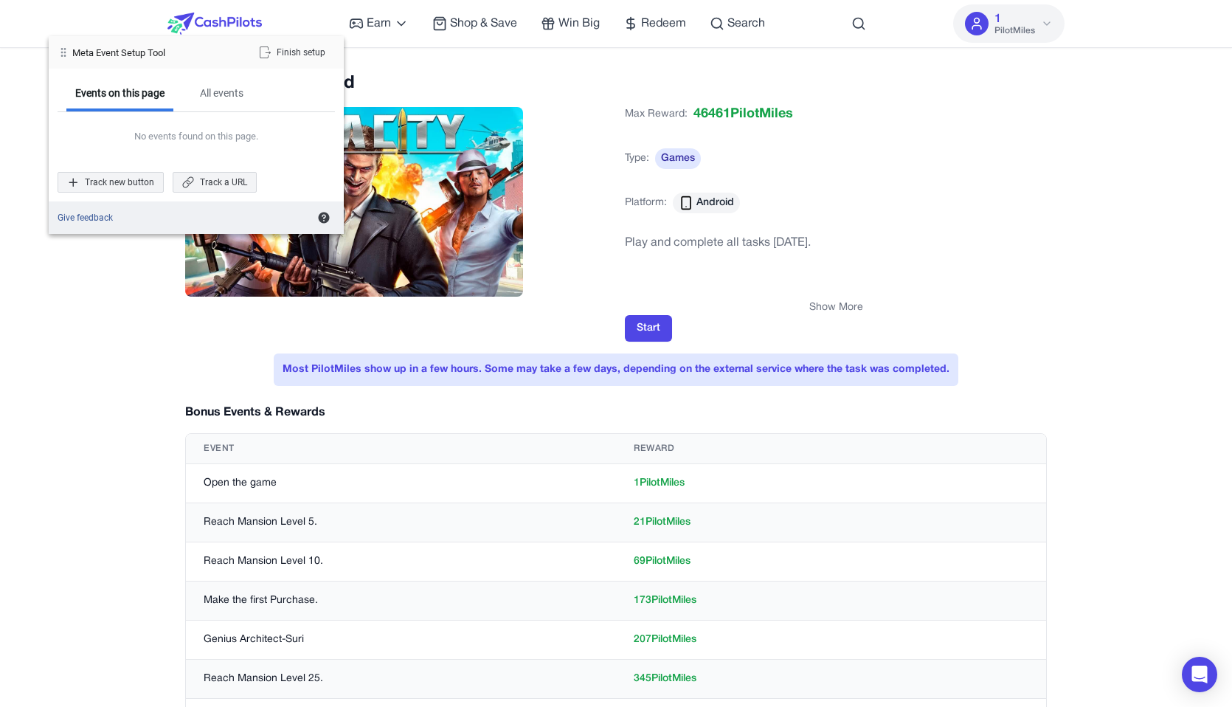
click at [196, 70] on div "Events on this page All events No events found on this page. Track new button T…" at bounding box center [196, 135] width 295 height 133
drag, startPoint x: 128, startPoint y: 204, endPoint x: 153, endPoint y: 204, distance: 25.1
click at [141, 207] on div "Give feedback" at bounding box center [196, 217] width 295 height 32
drag, startPoint x: 212, startPoint y: 199, endPoint x: 232, endPoint y: 121, distance: 80.7
click at [213, 198] on div "Events on this page All events No events found on this page. Track new button T…" at bounding box center [196, 135] width 295 height 133
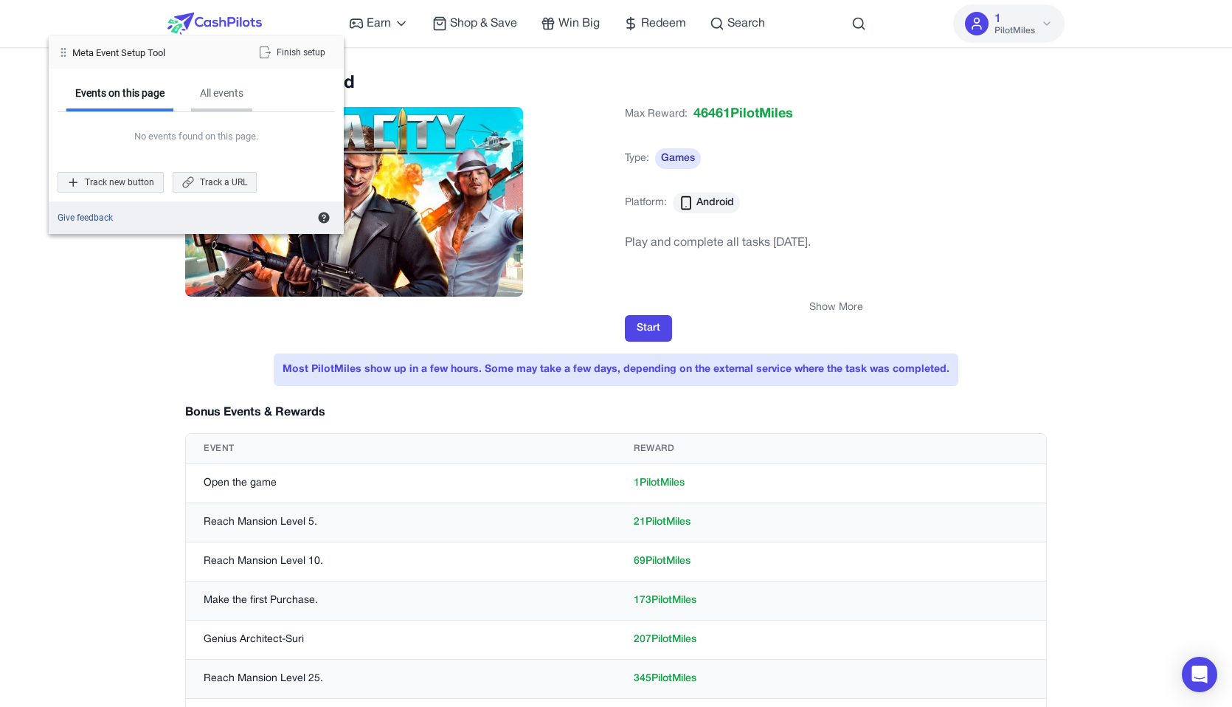
click at [232, 105] on div "All events" at bounding box center [221, 94] width 61 height 34
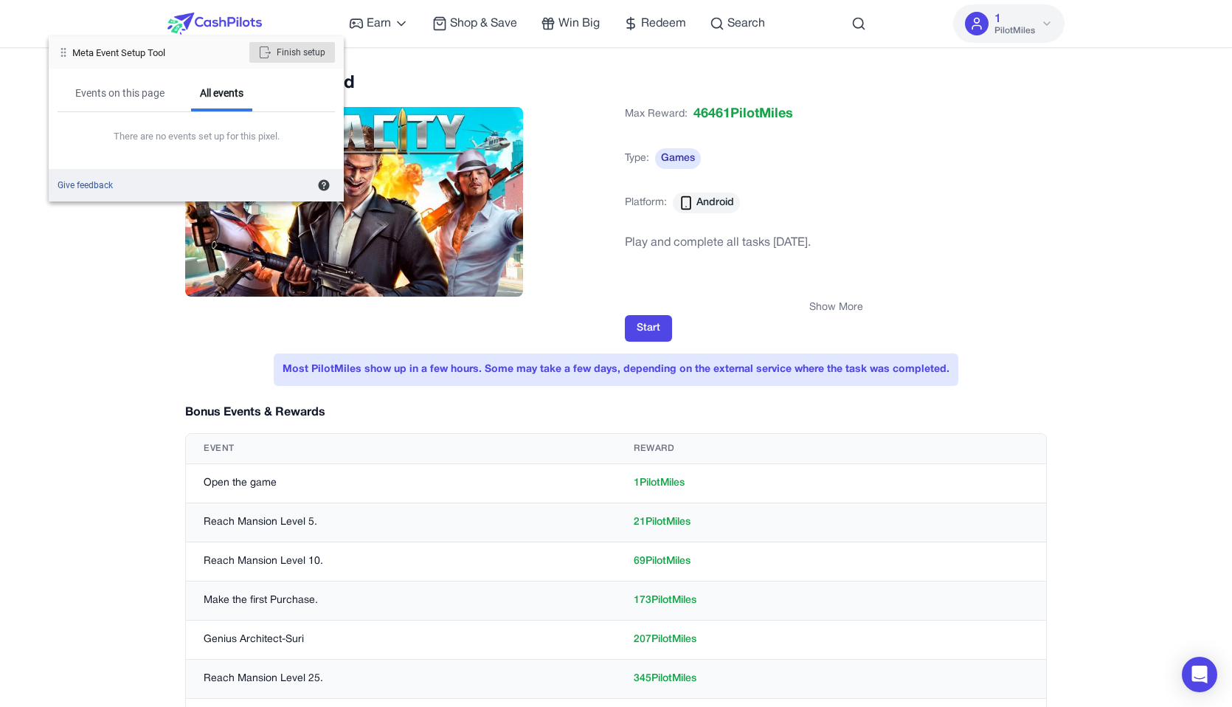
click at [295, 49] on div "Finish setup" at bounding box center [292, 52] width 86 height 21
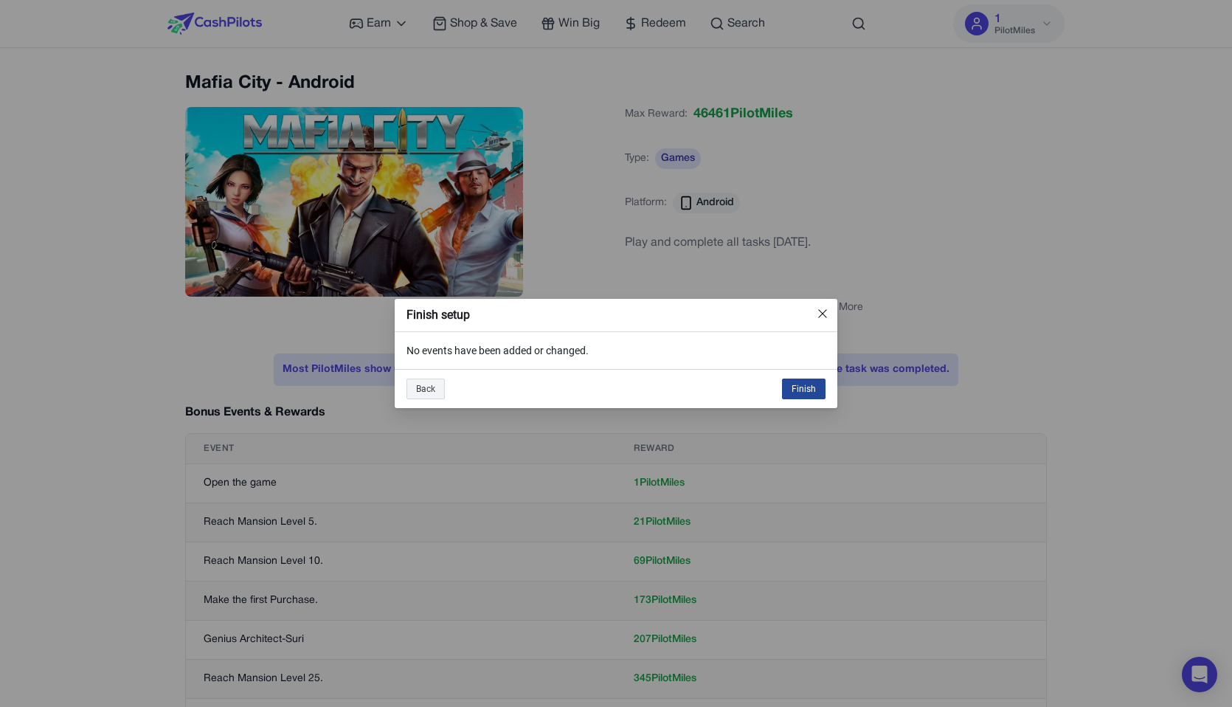
click at [803, 392] on div "Finish" at bounding box center [804, 388] width 44 height 21
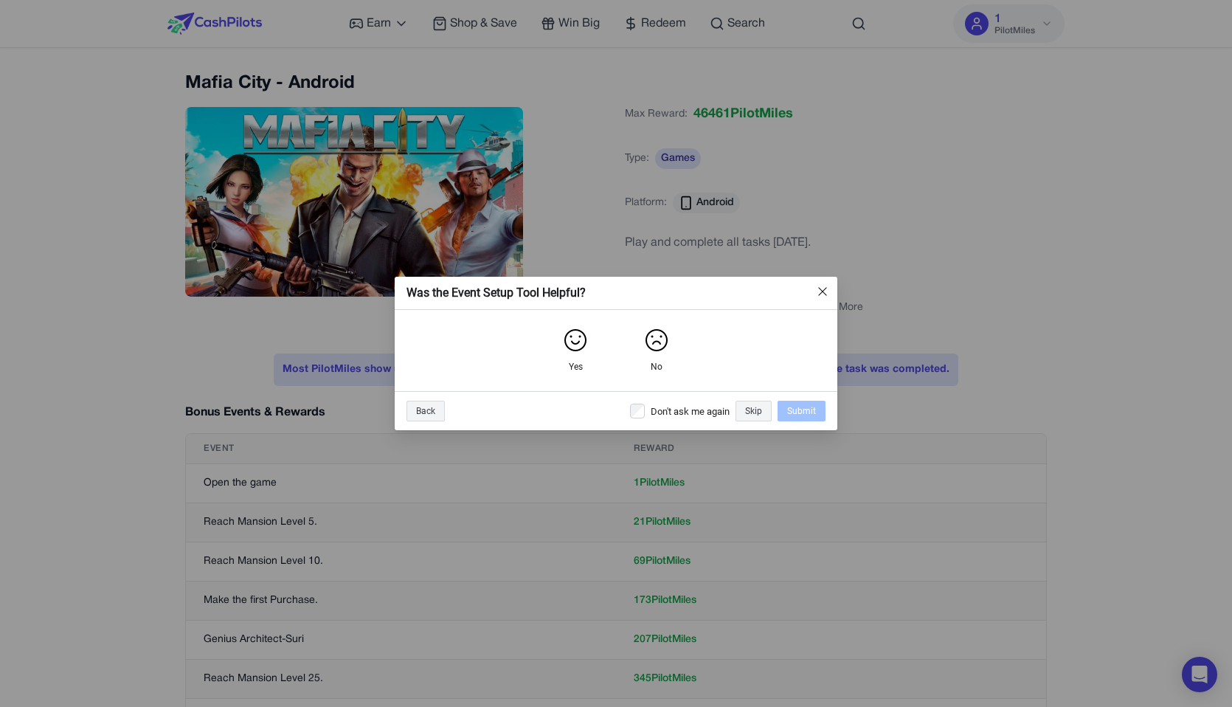
click at [766, 409] on div "Skip" at bounding box center [753, 411] width 36 height 21
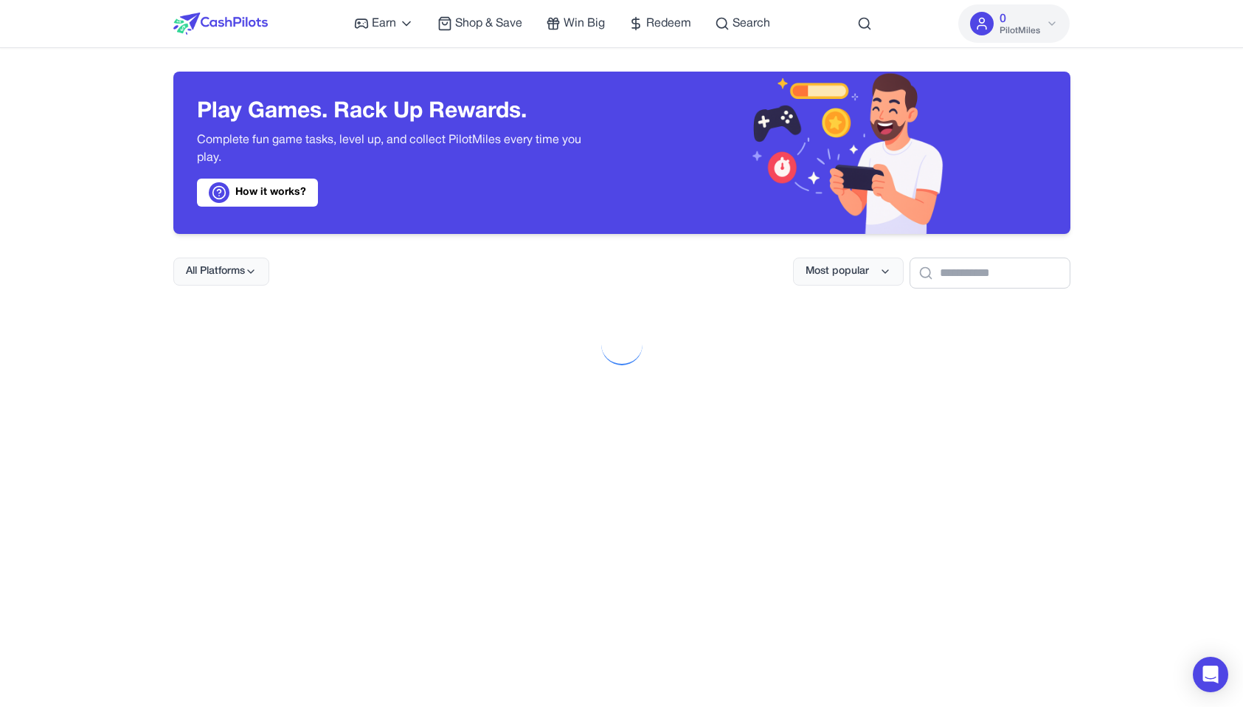
click at [286, 435] on div at bounding box center [621, 665] width 897 height 707
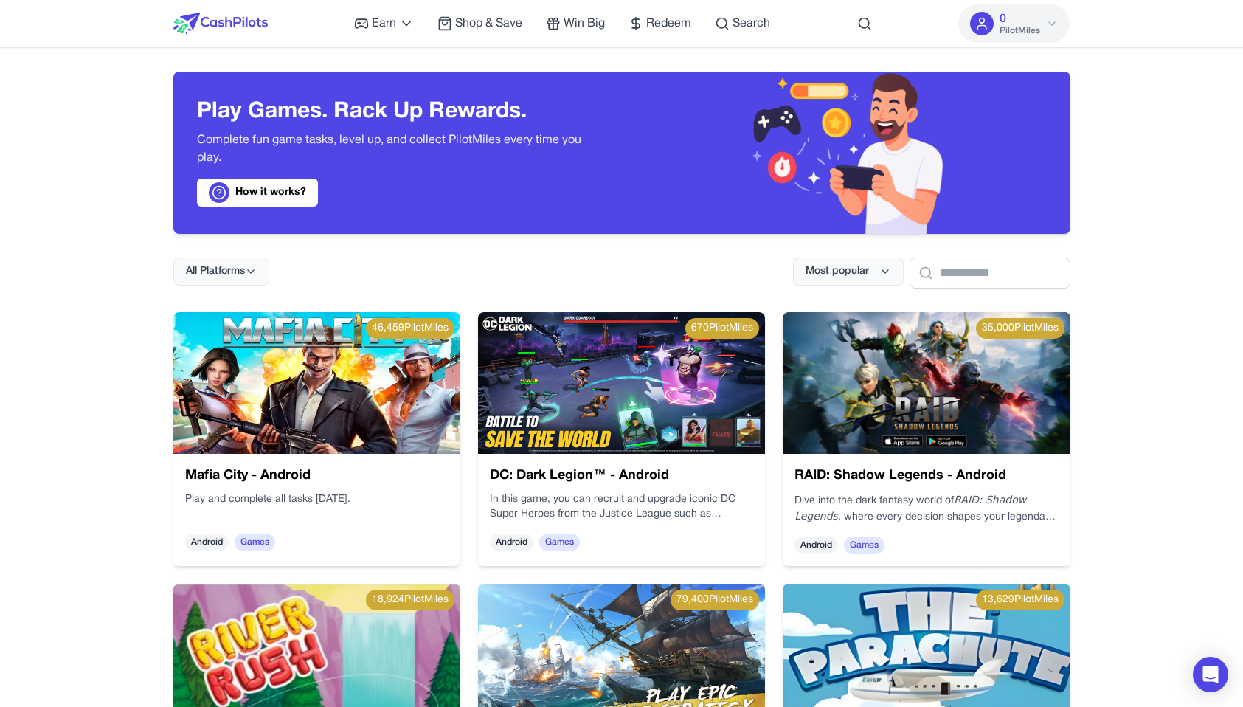
click at [696, 438] on img at bounding box center [855, 364] width 319 height 266
